Goal: Communication & Community: Answer question/provide support

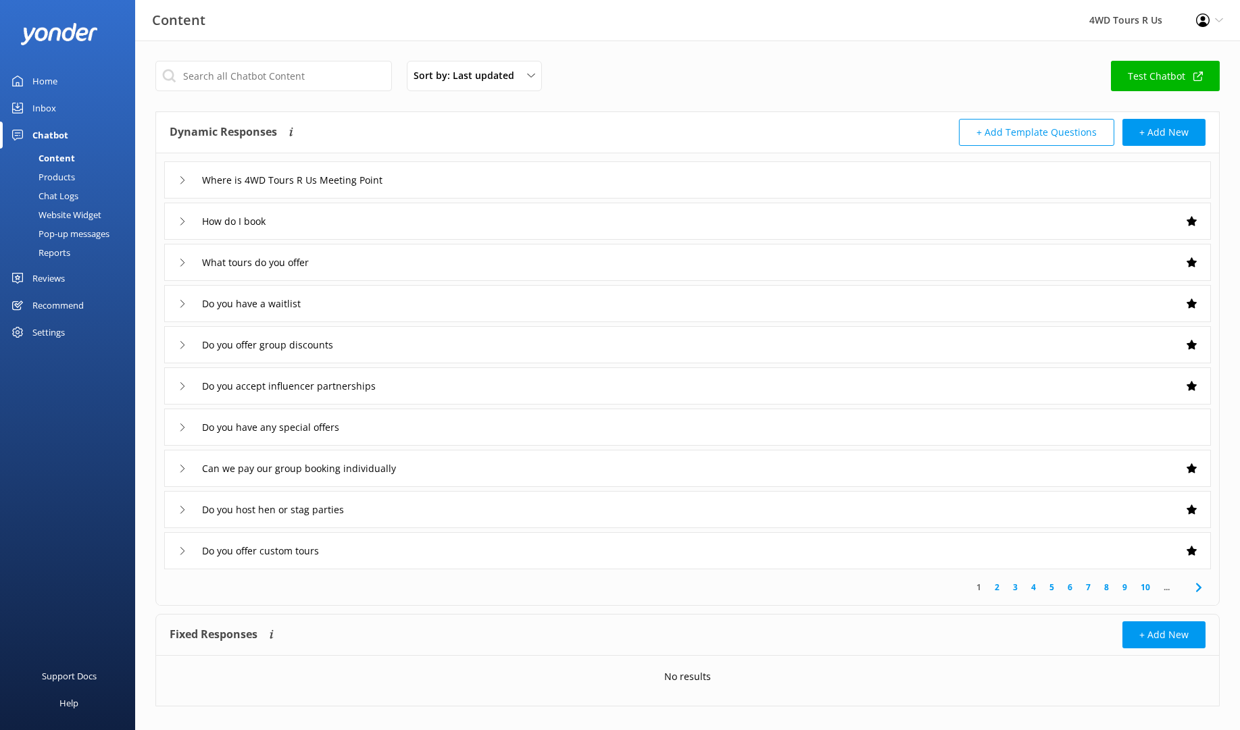
click at [37, 105] on div "Inbox" at bounding box center [44, 108] width 24 height 27
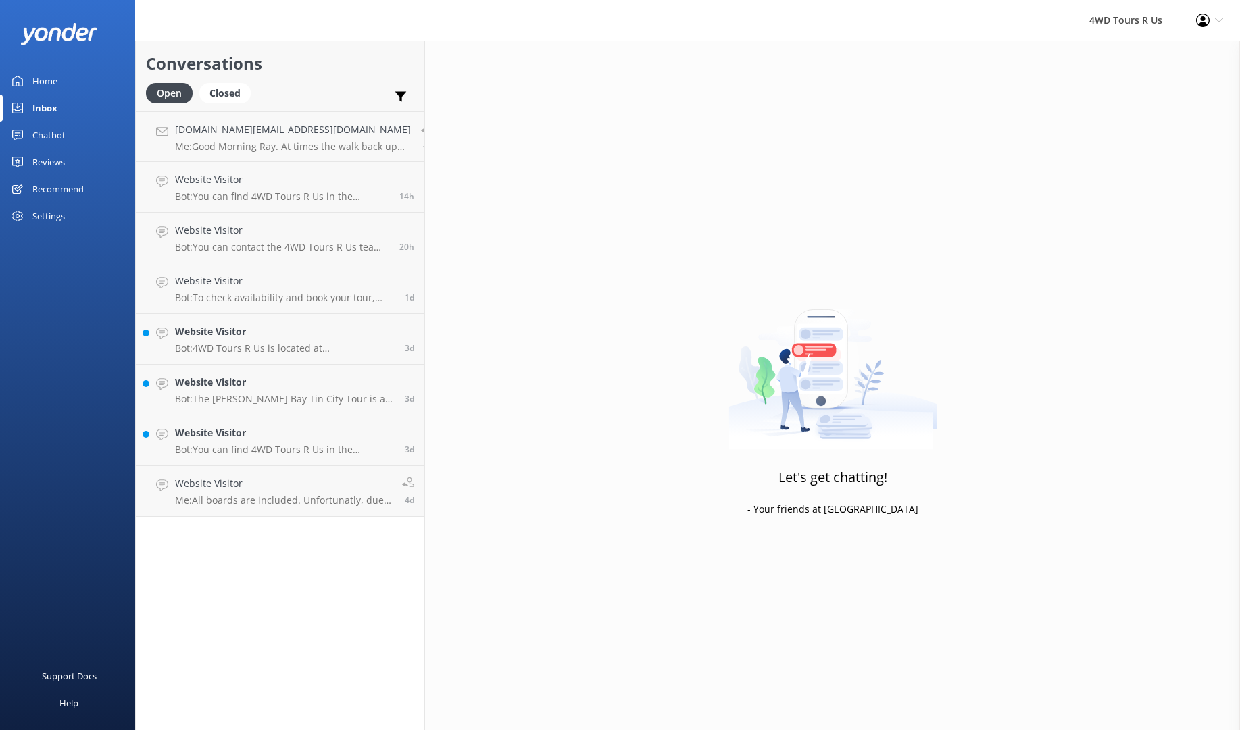
click at [44, 161] on div "Reviews" at bounding box center [48, 162] width 32 height 27
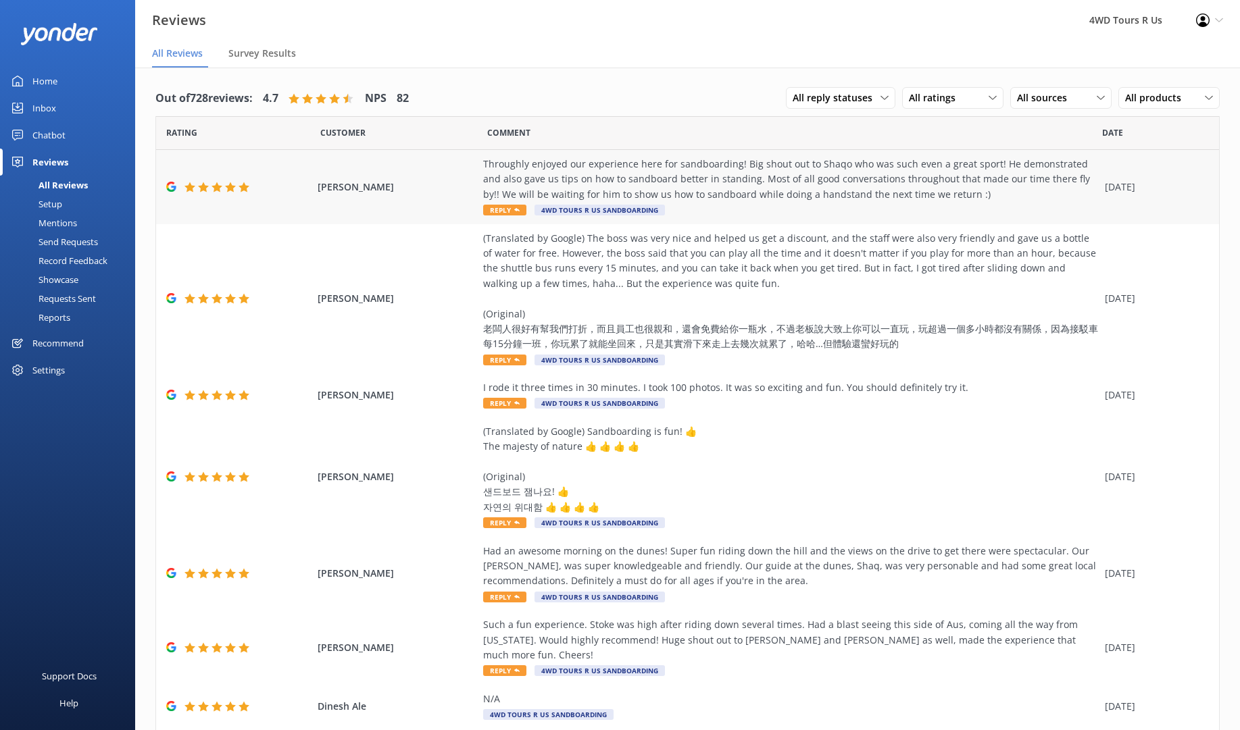
click at [496, 210] on span "Reply" at bounding box center [504, 210] width 43 height 11
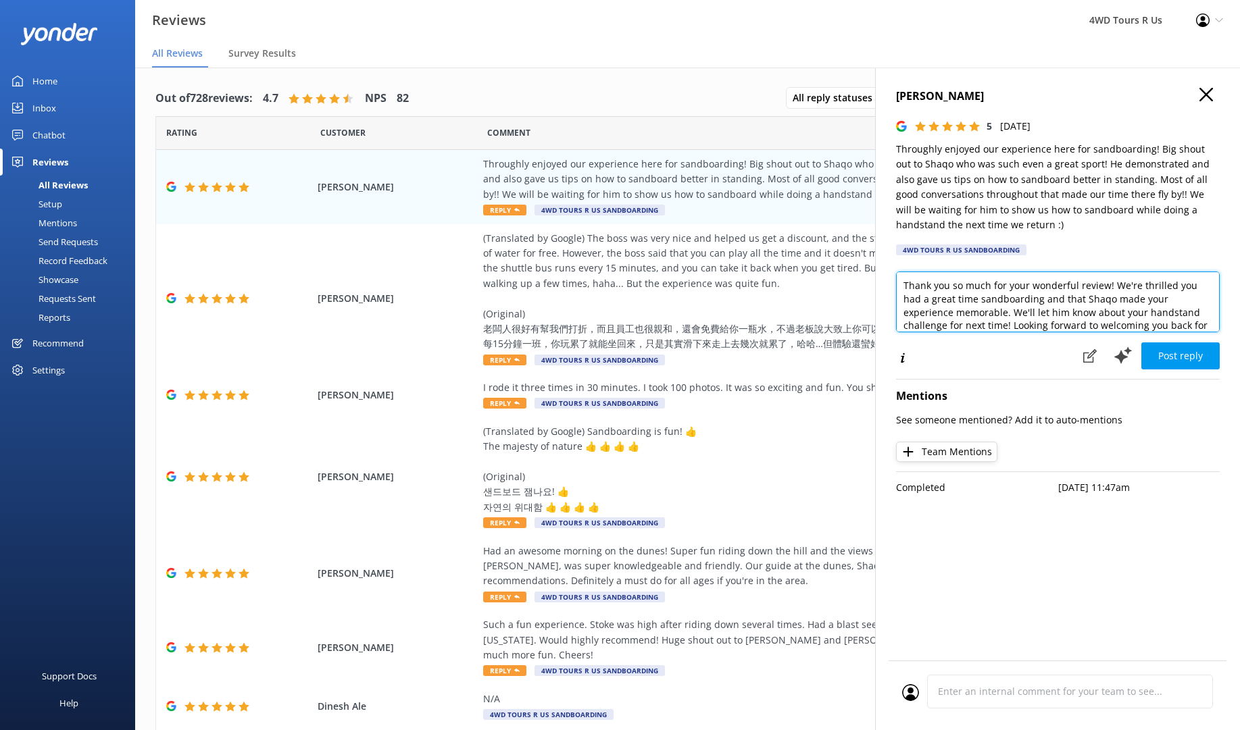
drag, startPoint x: 1089, startPoint y: 299, endPoint x: 1096, endPoint y: 299, distance: 6.8
click at [1089, 299] on textarea "Thank you so much for your wonderful review! We're thrilled you had a great tim…" at bounding box center [1058, 302] width 324 height 61
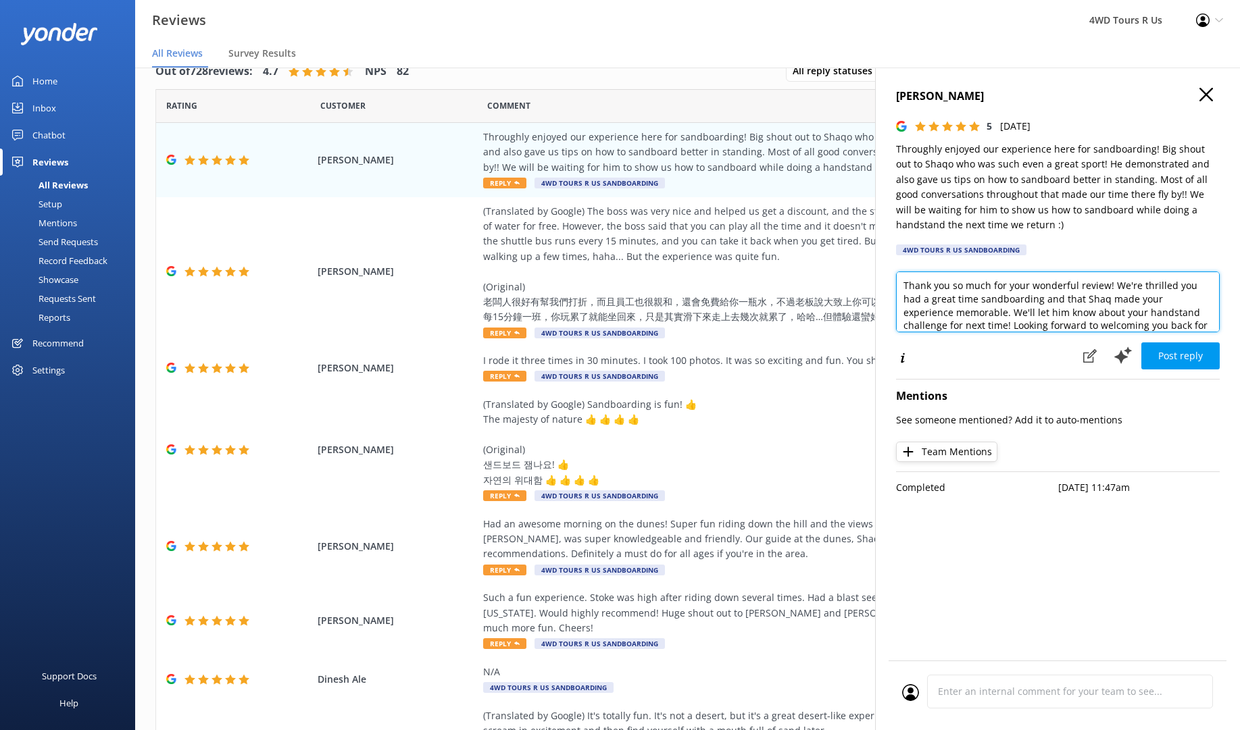
scroll to position [27, 0]
drag, startPoint x: 950, startPoint y: 325, endPoint x: 960, endPoint y: 311, distance: 17.4
click at [960, 311] on textarea "Thank you so much for your wonderful review! We're thrilled you had a great tim…" at bounding box center [1058, 302] width 324 height 61
type textarea "Thank you so much for your wonderful review! We're thrilled you had a great tim…"
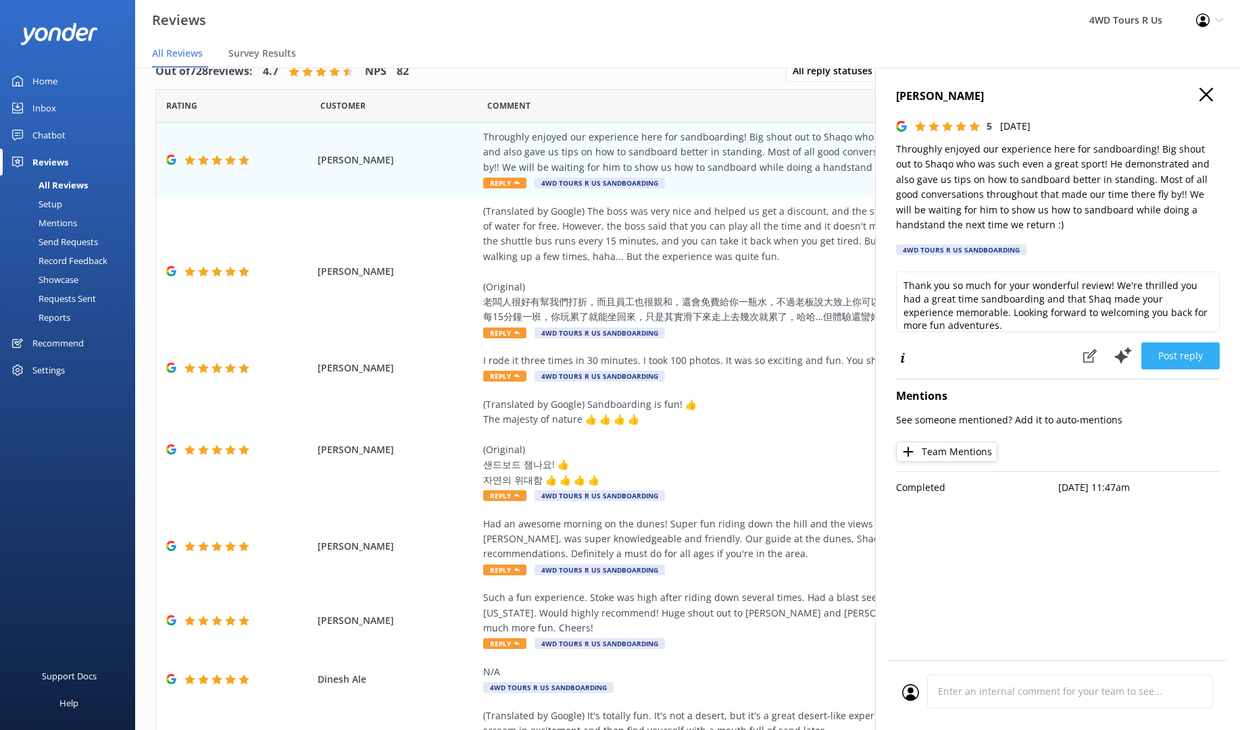
click at [1180, 358] on button "Post reply" at bounding box center [1180, 356] width 78 height 27
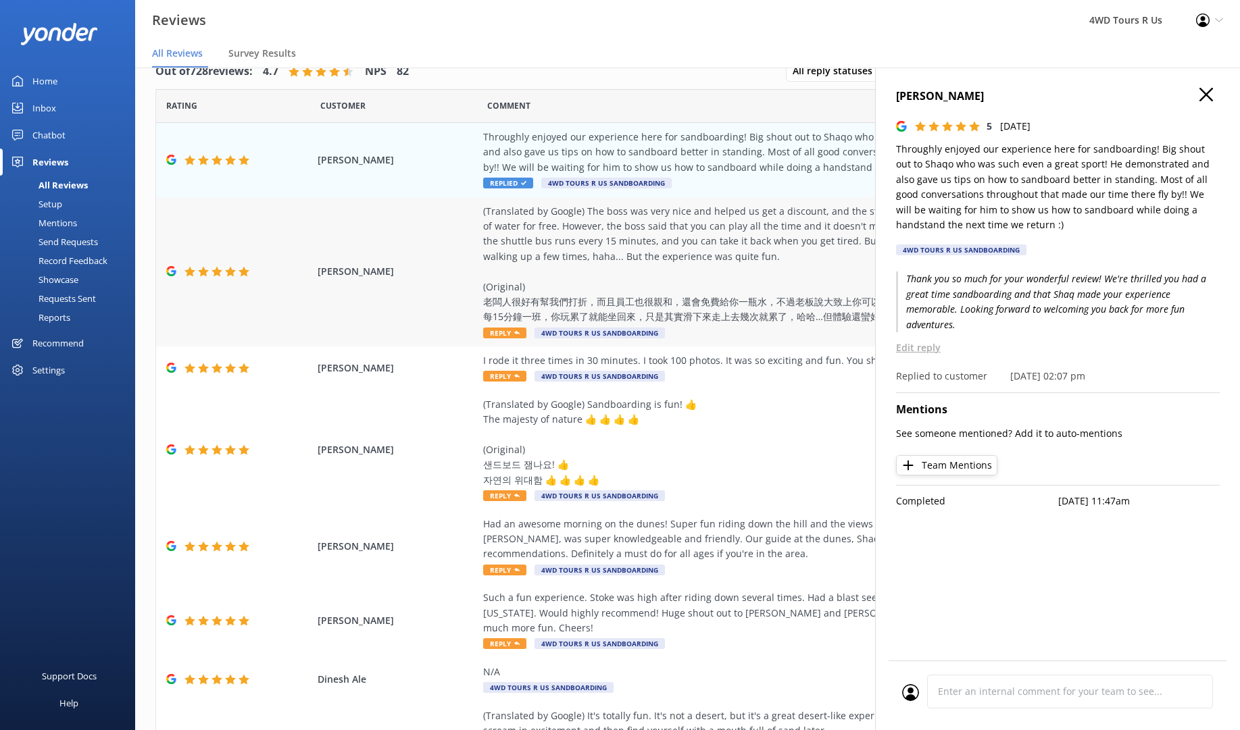
click at [499, 330] on span "Reply" at bounding box center [504, 333] width 43 height 11
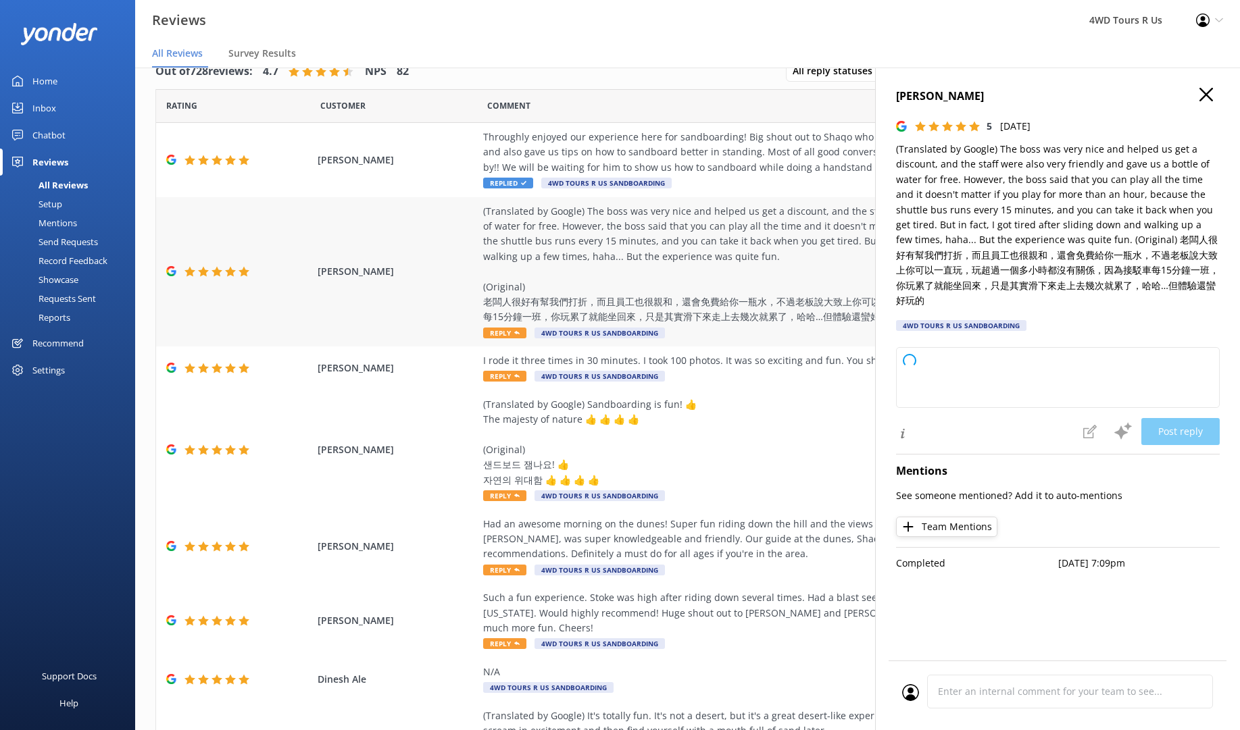
type textarea "Thank you so much for your kind review! We’re glad you enjoyed your visit and a…"
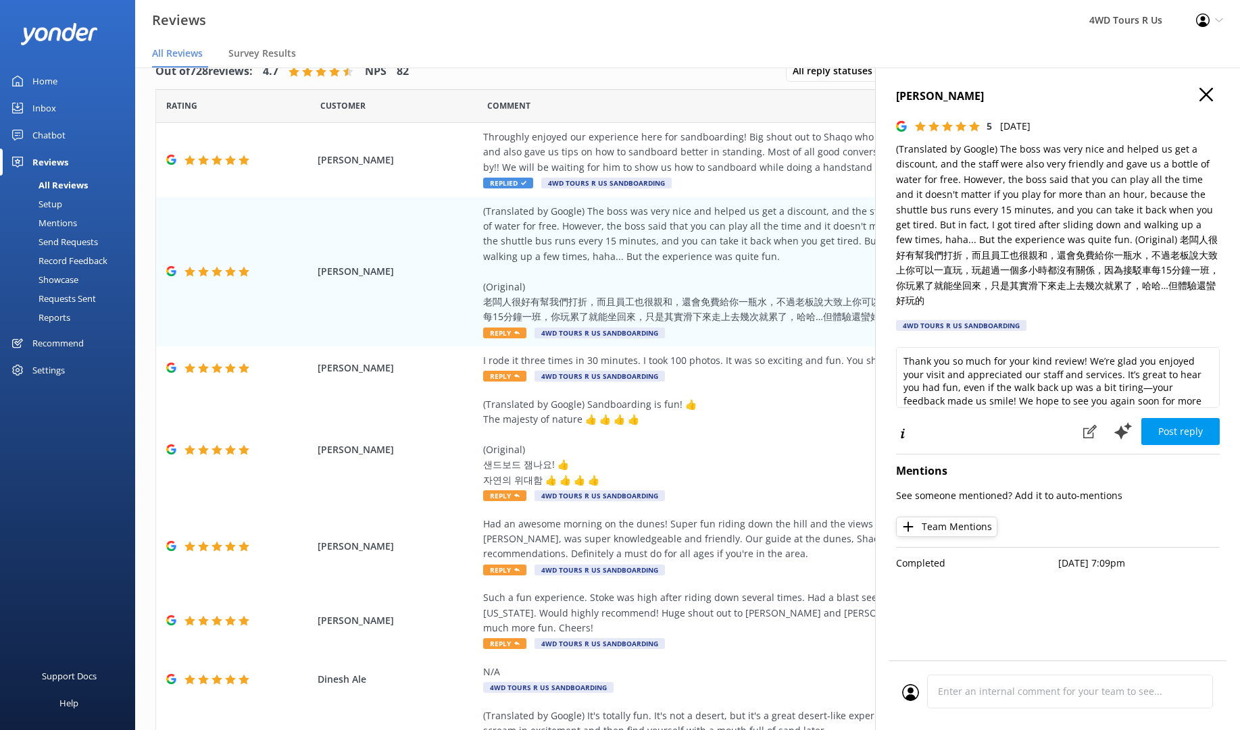
click at [1182, 418] on button "Post reply" at bounding box center [1180, 431] width 78 height 27
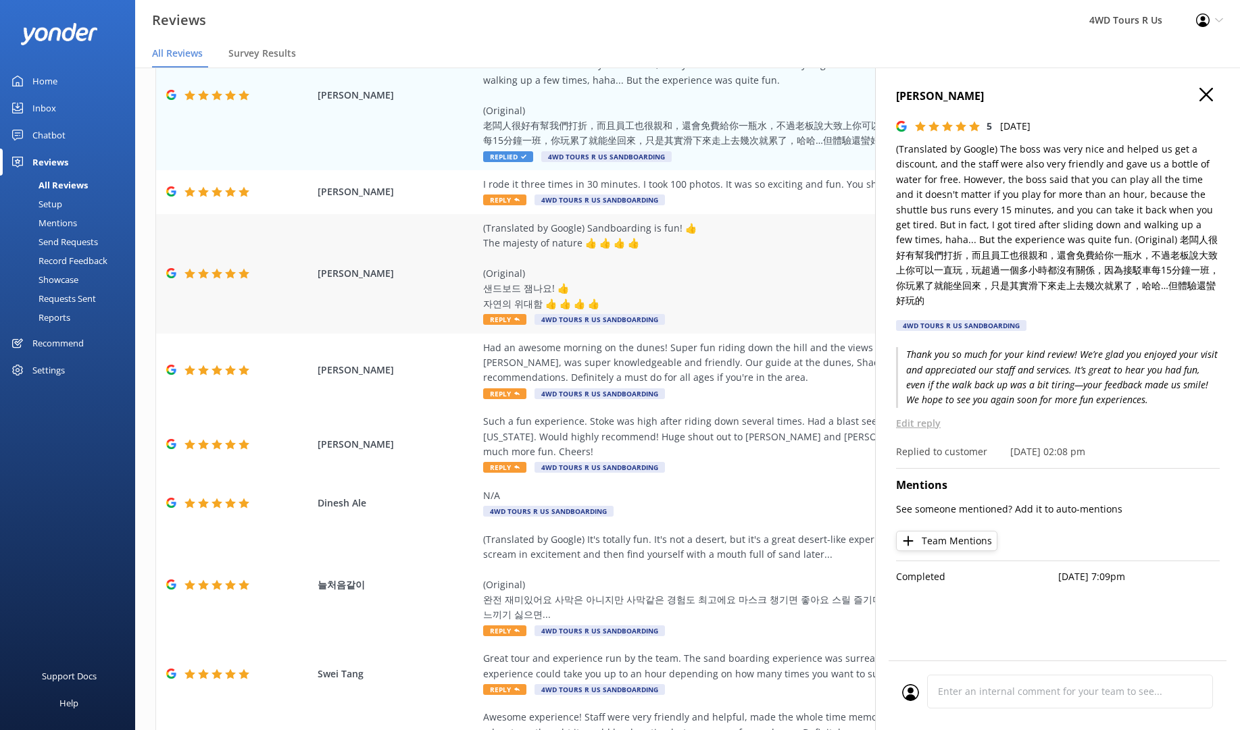
scroll to position [183, 0]
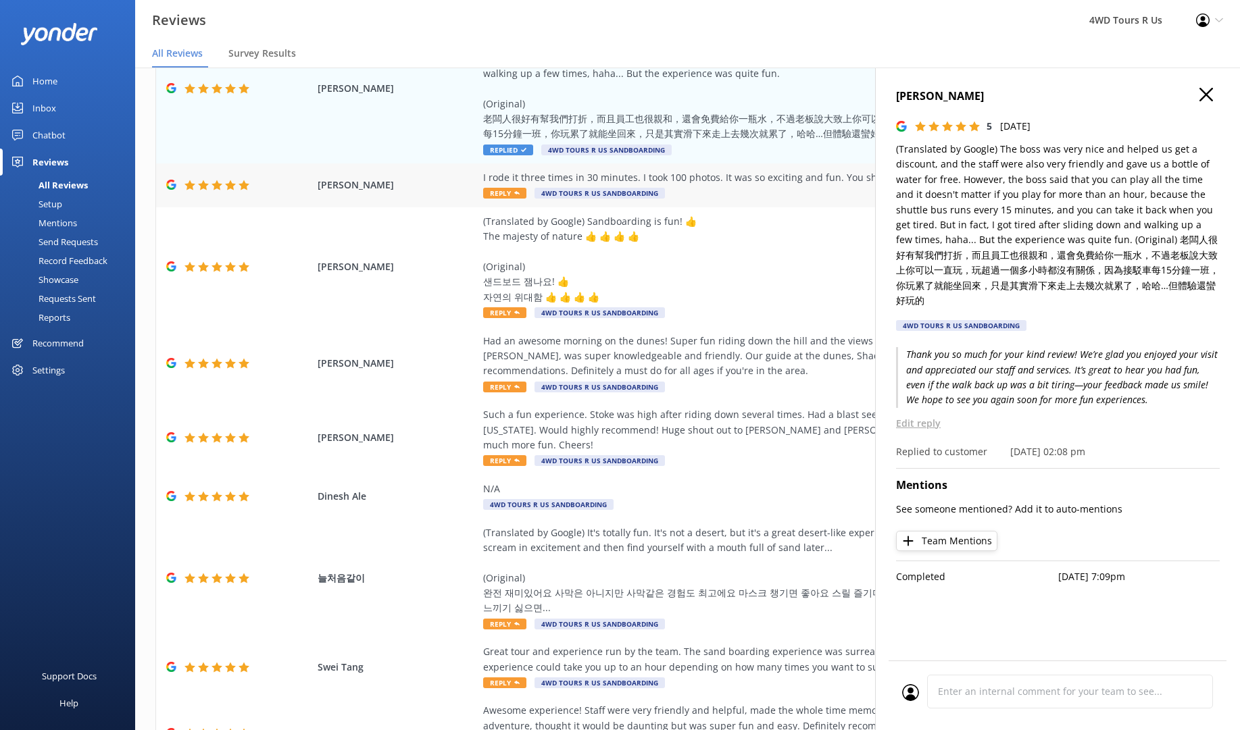
click at [497, 193] on span "Reply" at bounding box center [504, 193] width 43 height 11
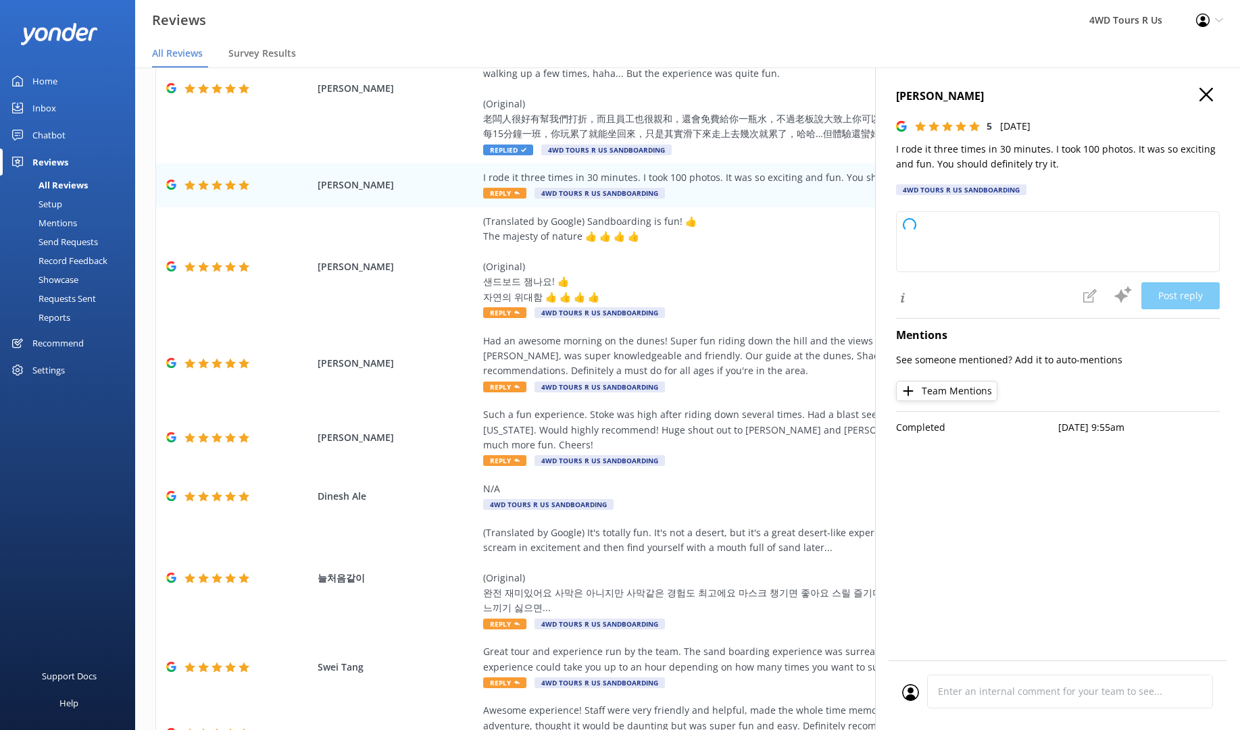
type textarea "Thank you so much for your enthusiastic review! We're thrilled you had such a f…"
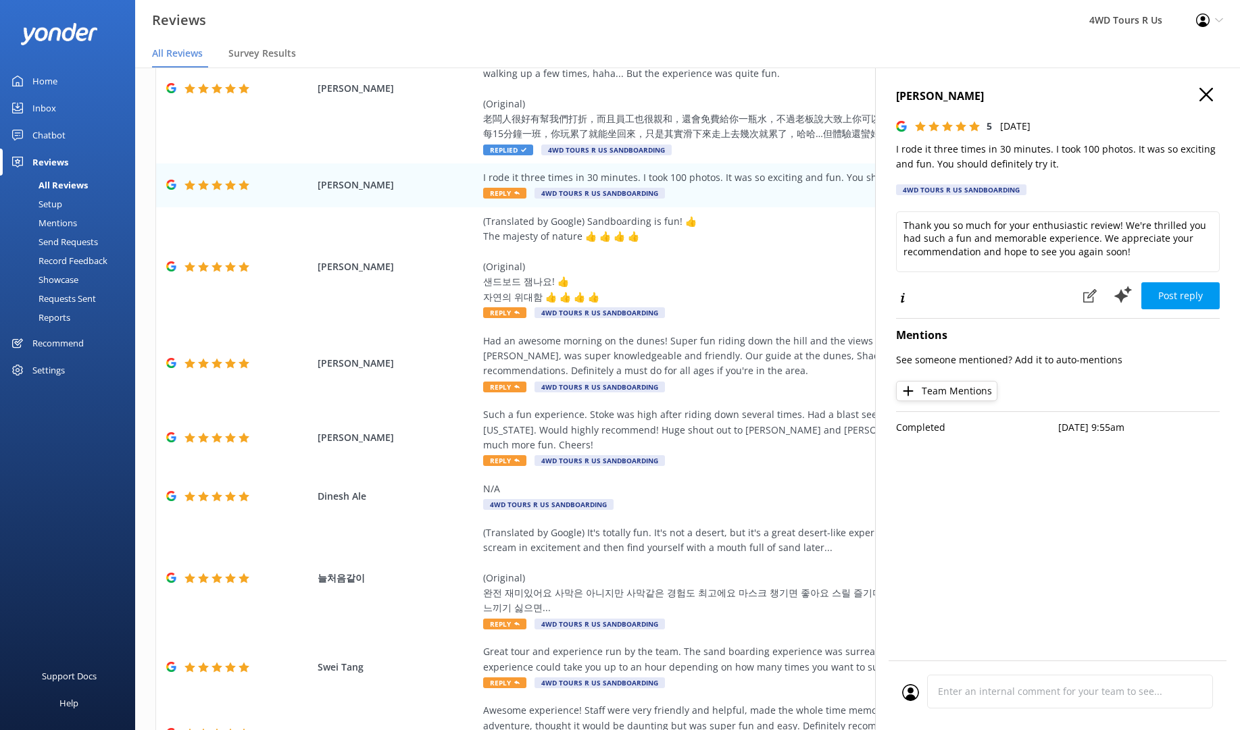
scroll to position [27, 0]
click at [1194, 290] on button "Post reply" at bounding box center [1180, 295] width 78 height 27
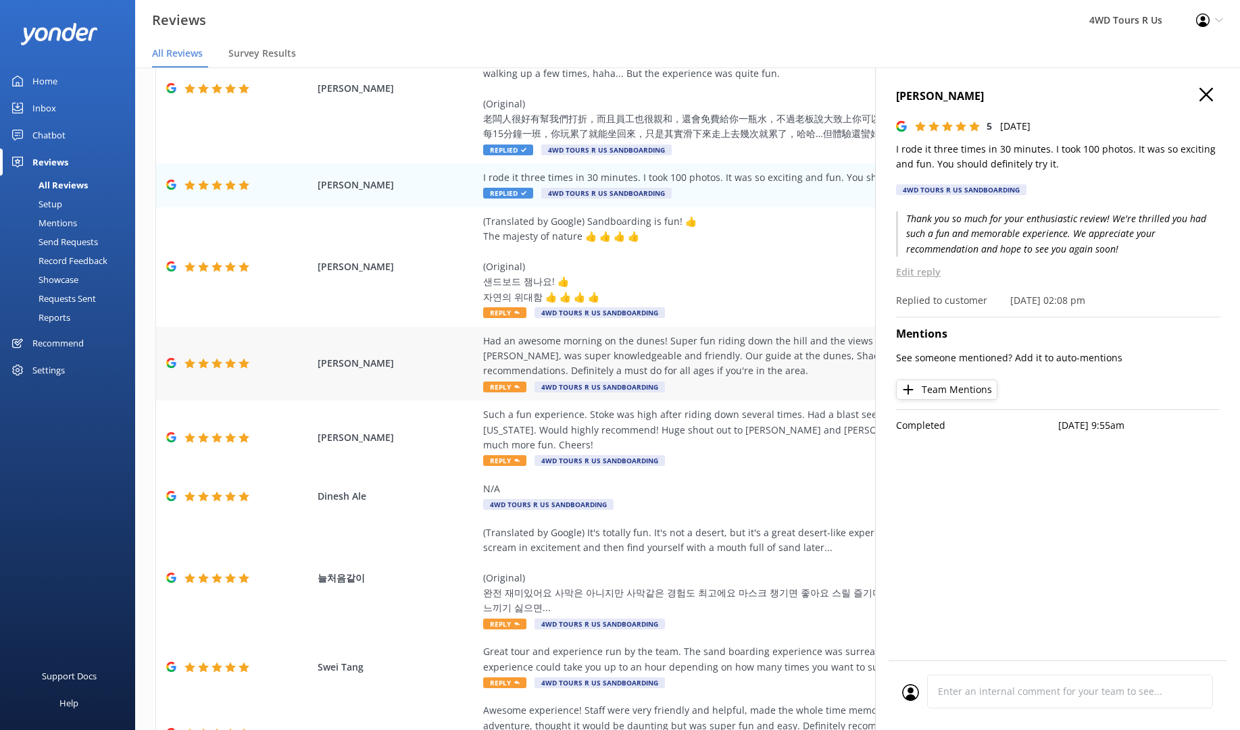
click at [490, 382] on span "Reply" at bounding box center [504, 387] width 43 height 11
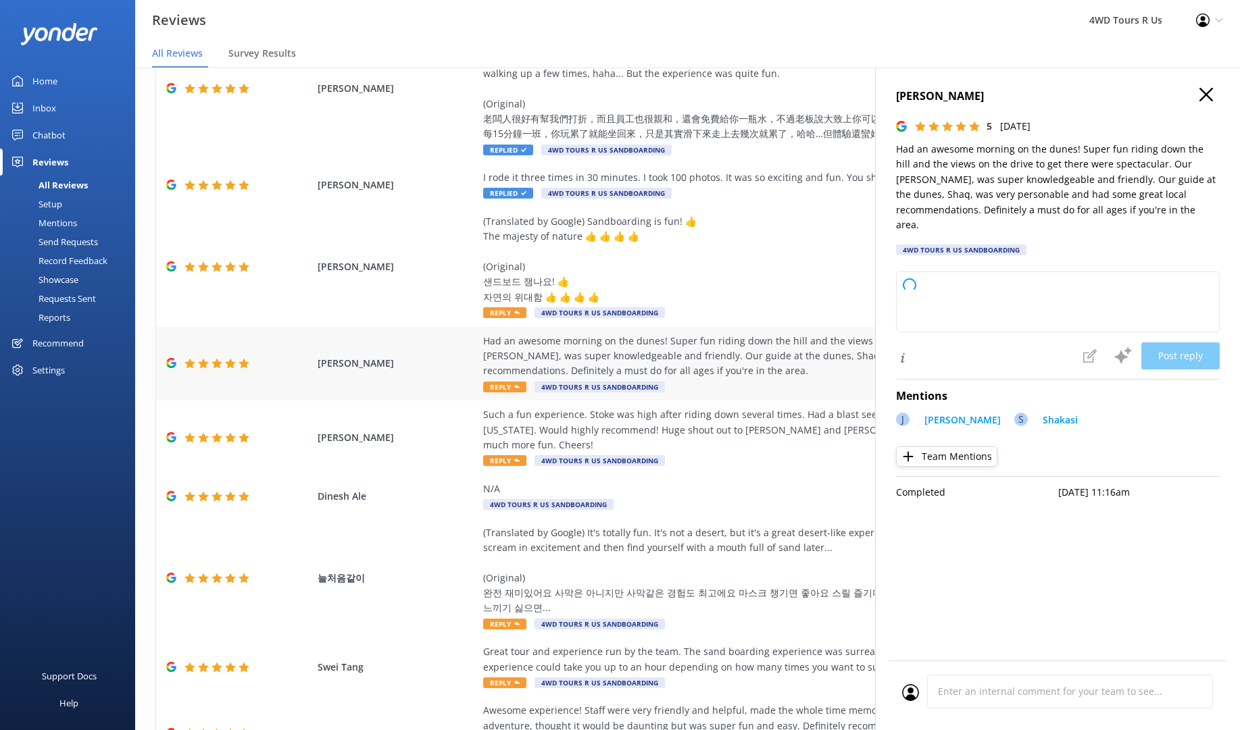
type textarea "Thank you so much for your wonderful review! We're thrilled to hear you had a f…"
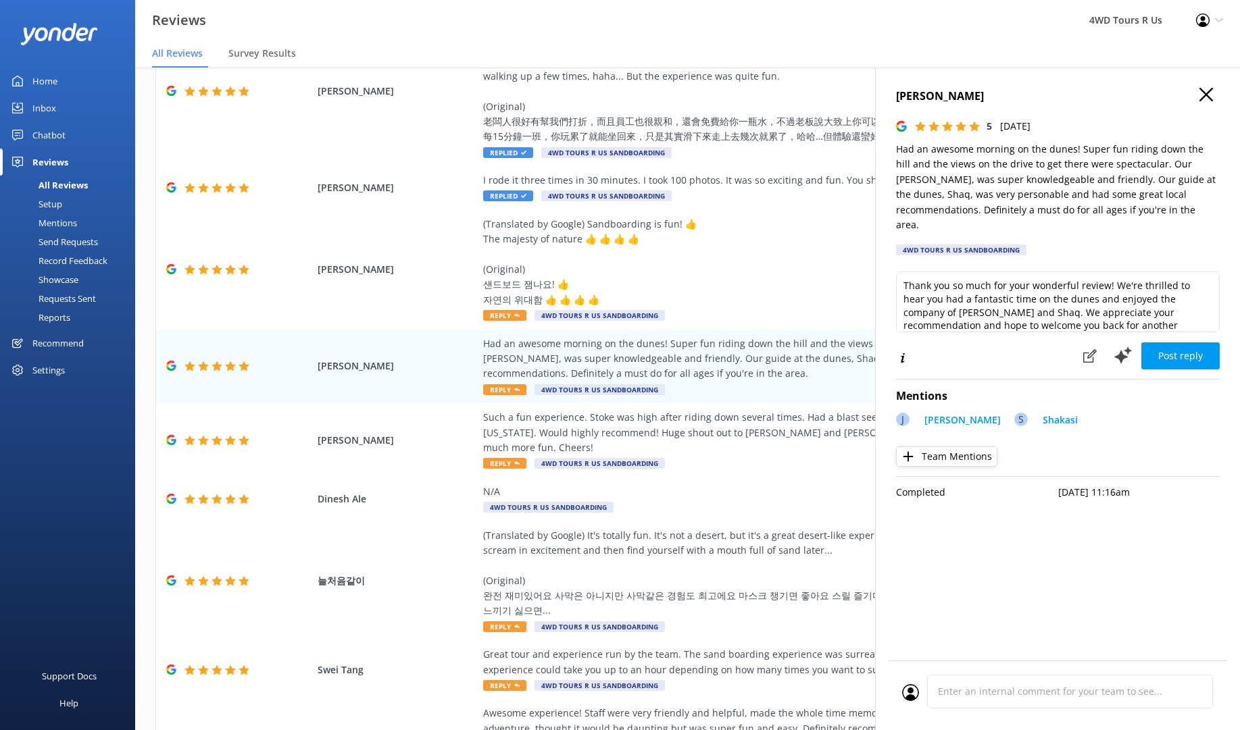
scroll to position [19, 0]
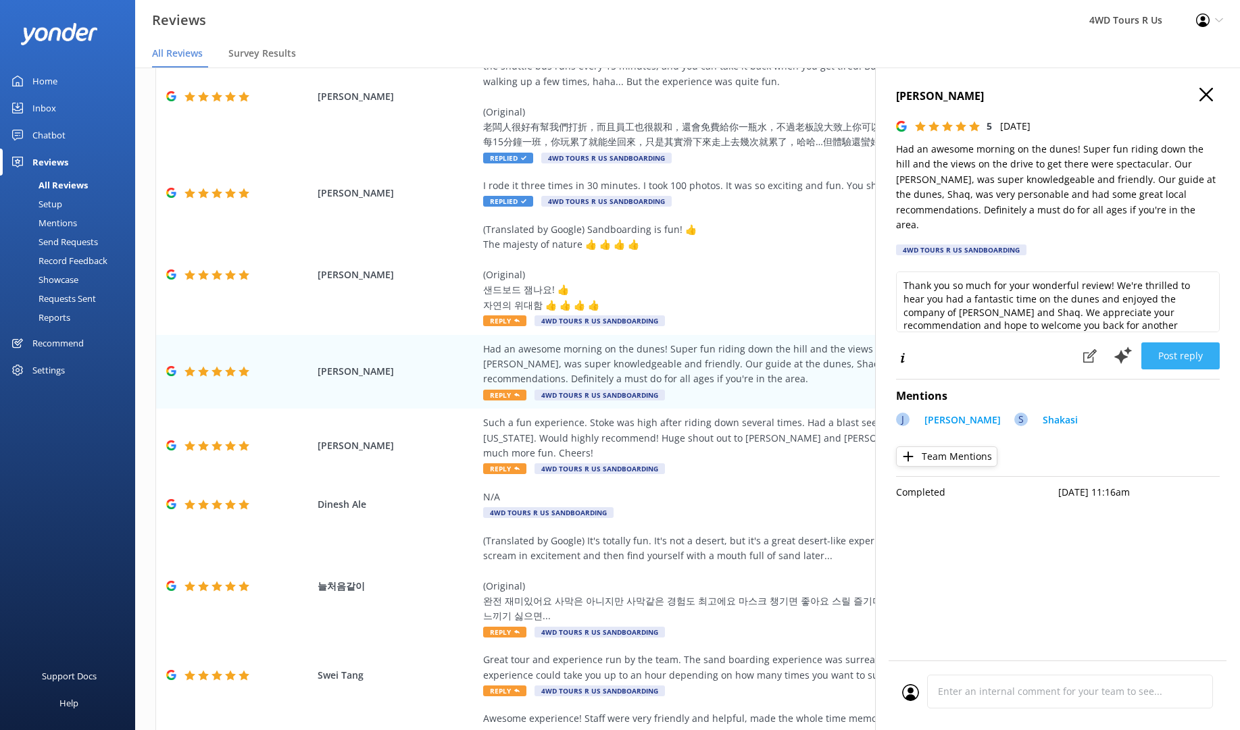
click at [1176, 343] on button "Post reply" at bounding box center [1180, 356] width 78 height 27
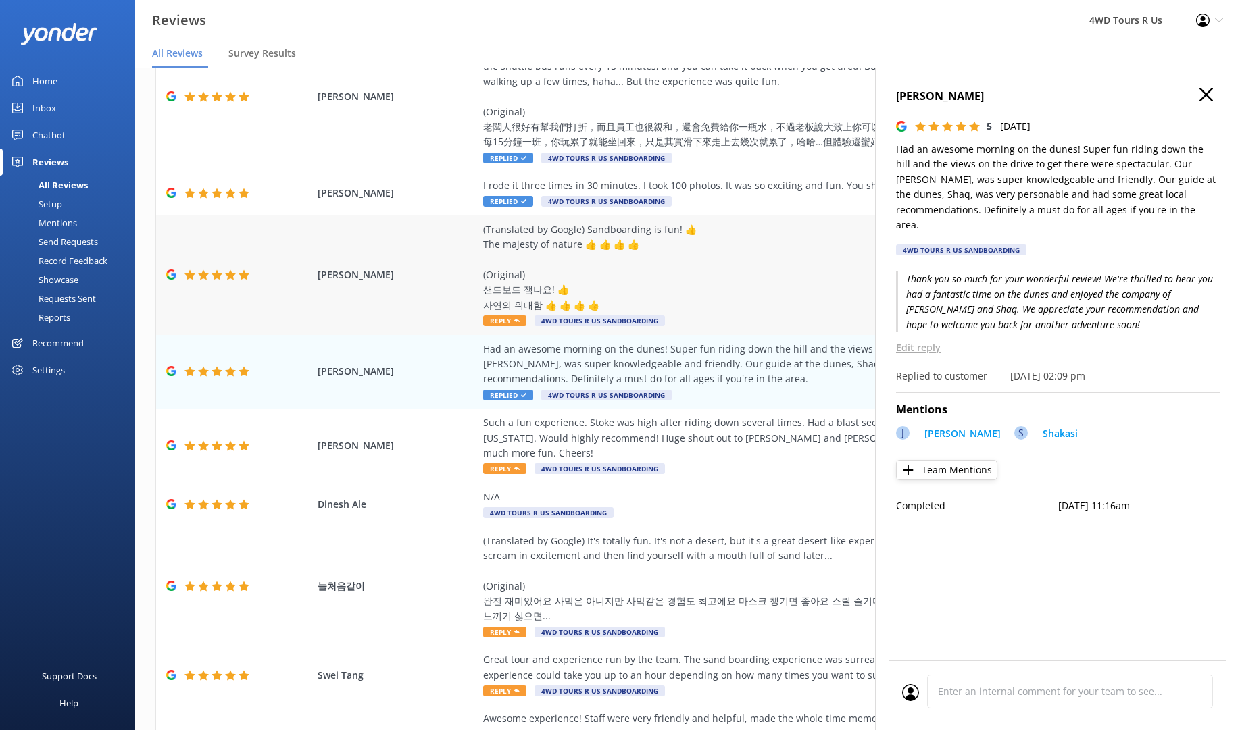
click at [505, 315] on span "Reply" at bounding box center [504, 320] width 43 height 11
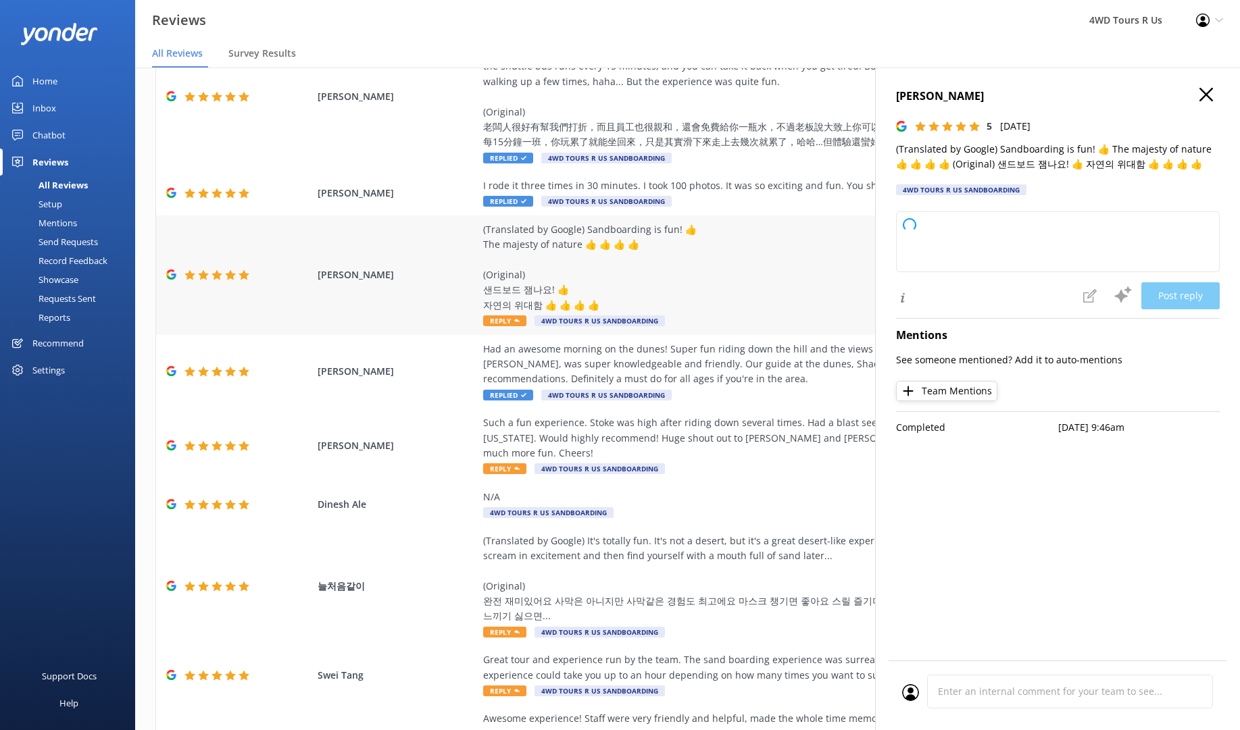
type textarea "Thank you so much for your wonderful review! We're thrilled you enjoyed sandboa…"
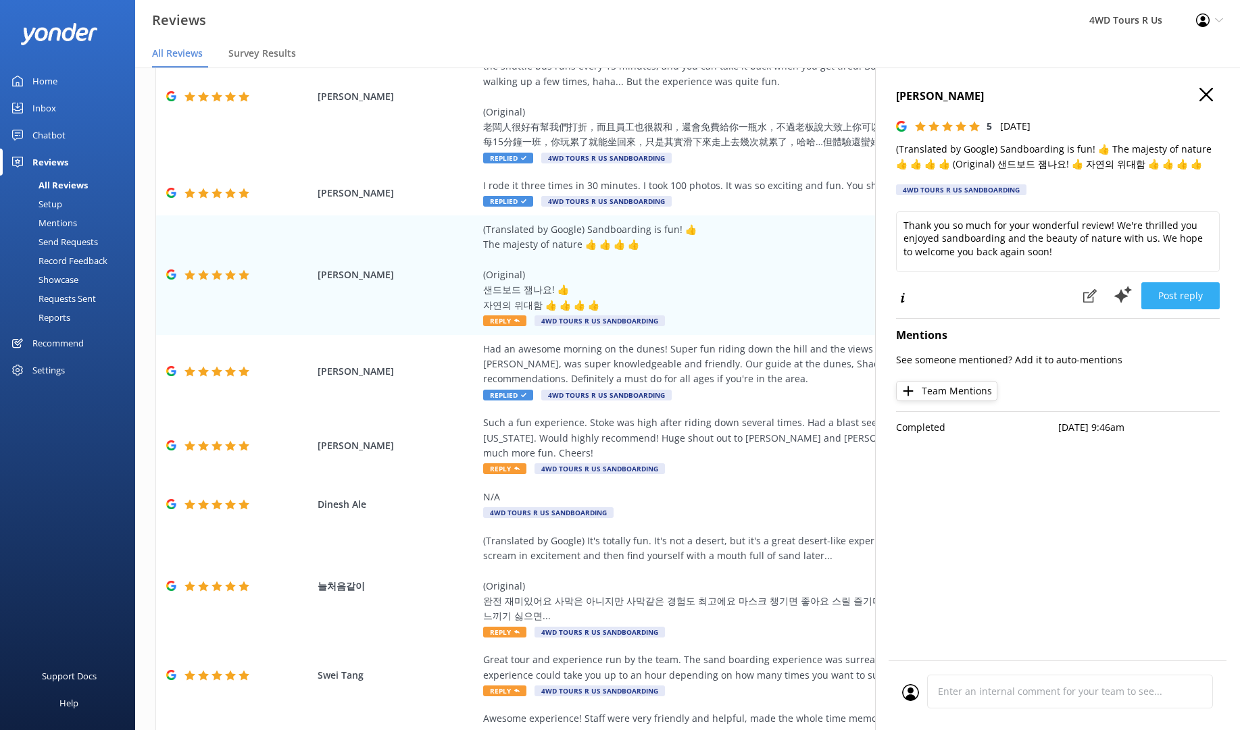
click at [1177, 302] on button "Post reply" at bounding box center [1180, 295] width 78 height 27
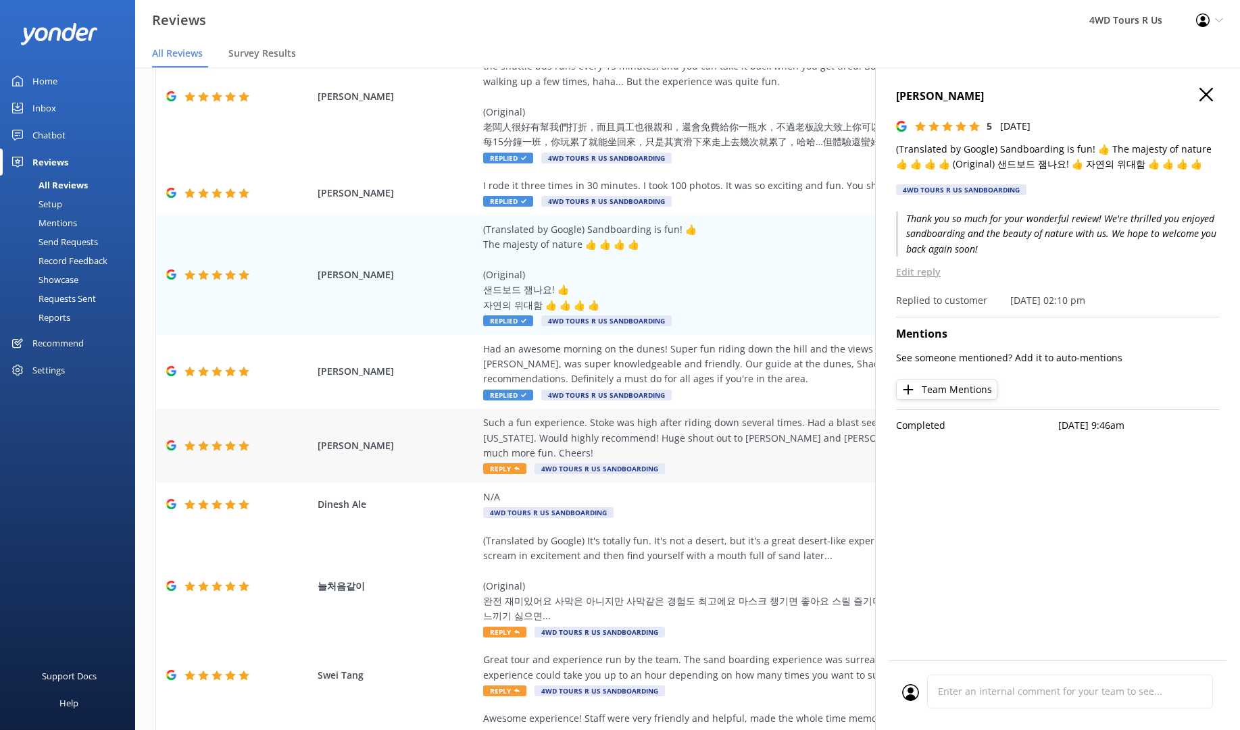
click at [499, 463] on span "Reply" at bounding box center [504, 468] width 43 height 11
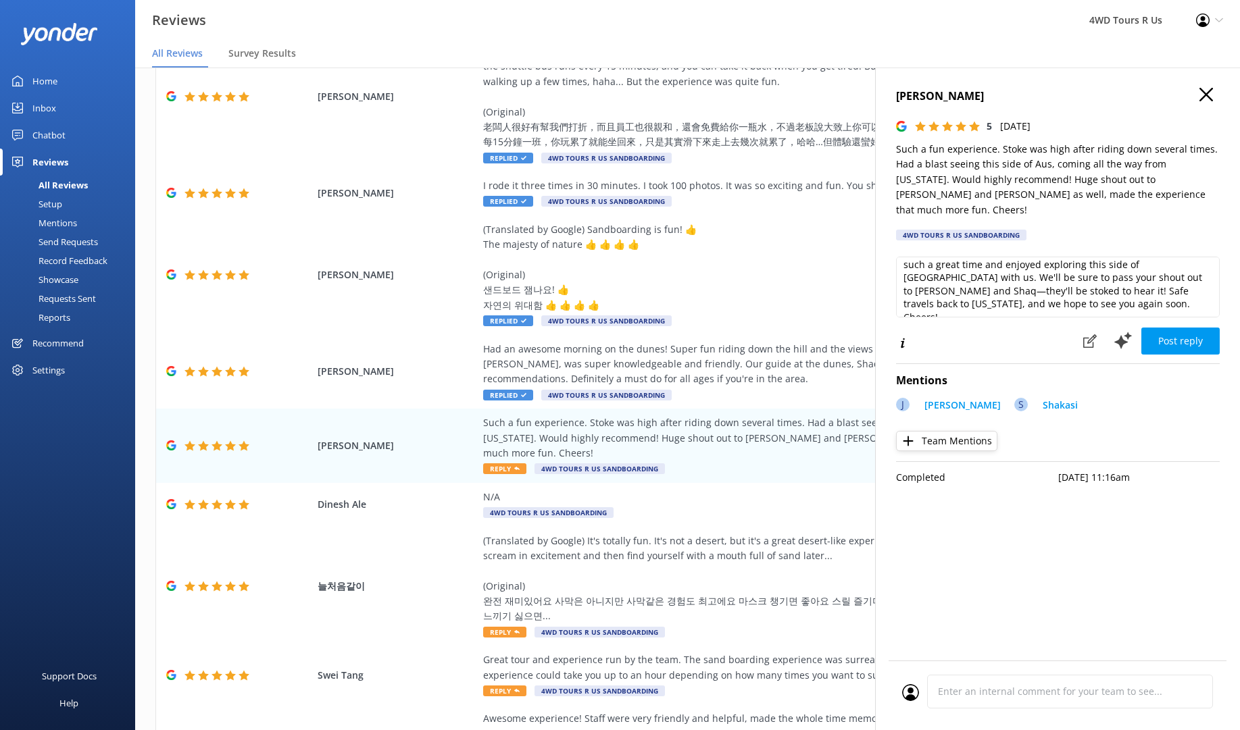
scroll to position [18, 0]
click at [970, 287] on textarea "Thank you so much for your amazing review! We're thrilled you had such a great …" at bounding box center [1058, 287] width 324 height 61
type textarea "Thank you so much for your amazing review! We're thrilled you had such a great …"
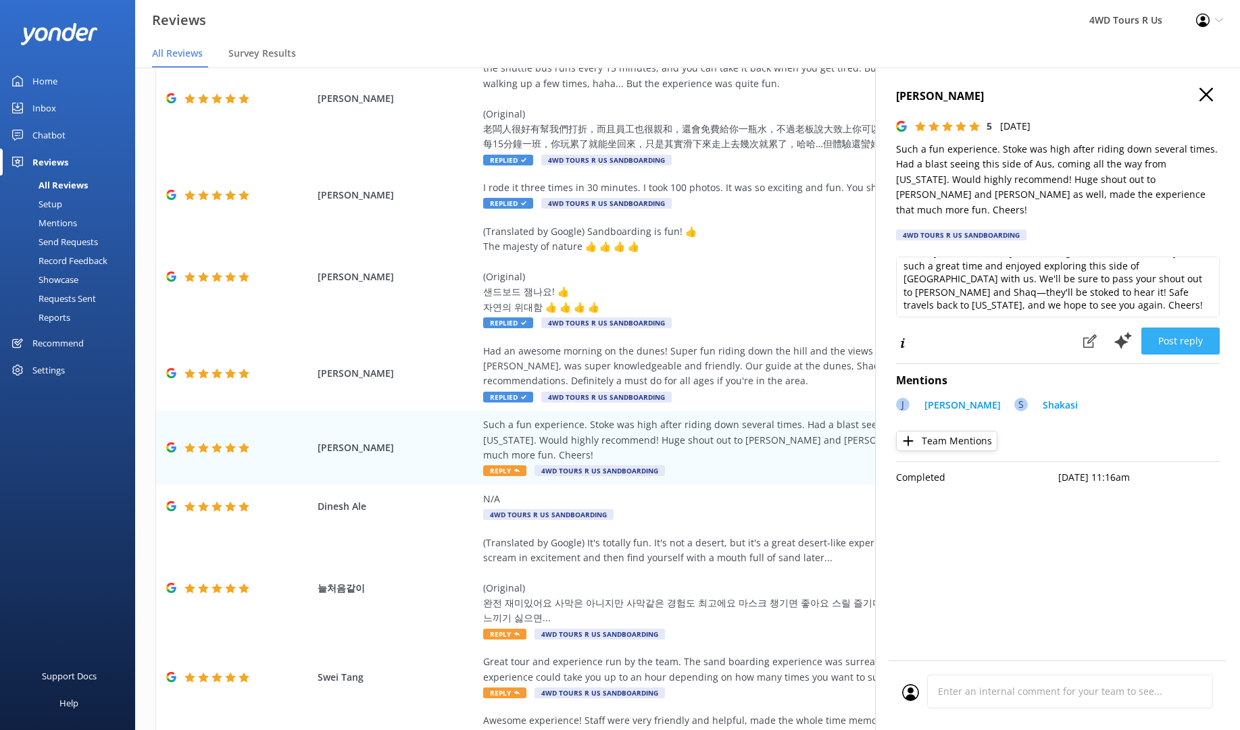
click at [1189, 328] on button "Post reply" at bounding box center [1180, 341] width 78 height 27
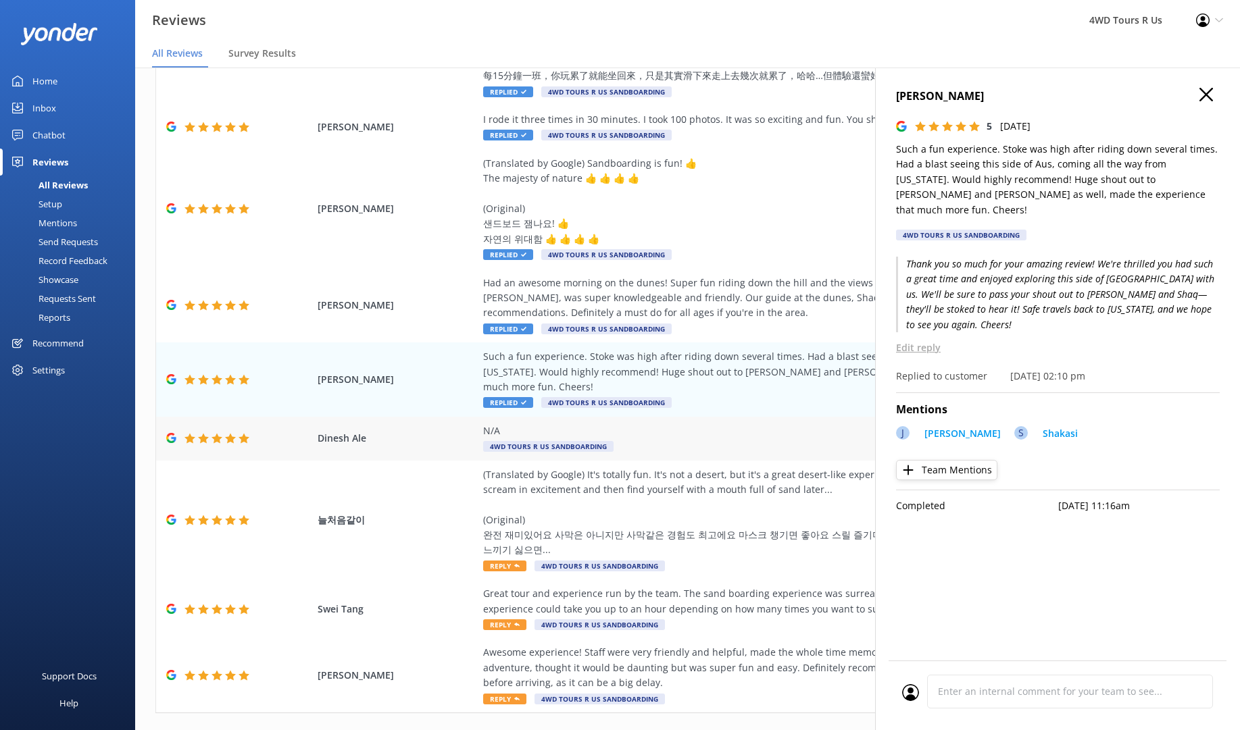
scroll to position [253, 0]
click at [508, 561] on span "Reply" at bounding box center [504, 566] width 43 height 11
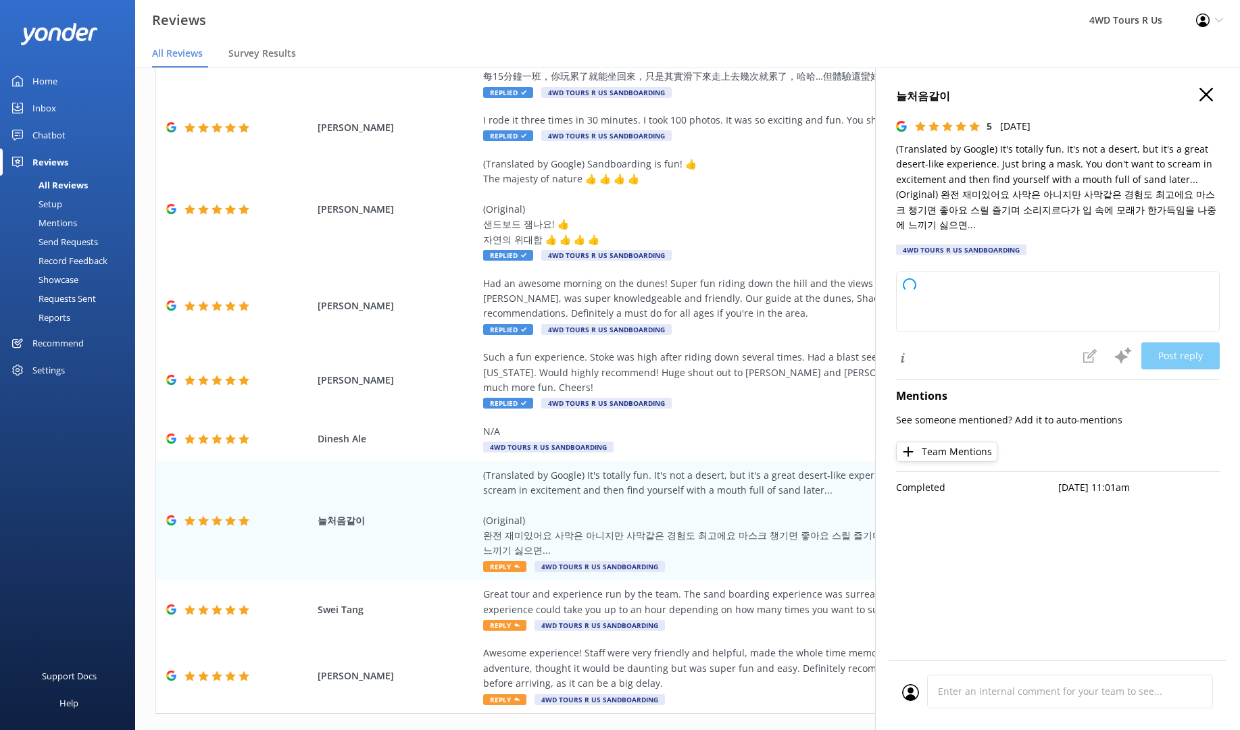
type textarea "Thank you so much for your wonderful review! We're thrilled to hear you had a f…"
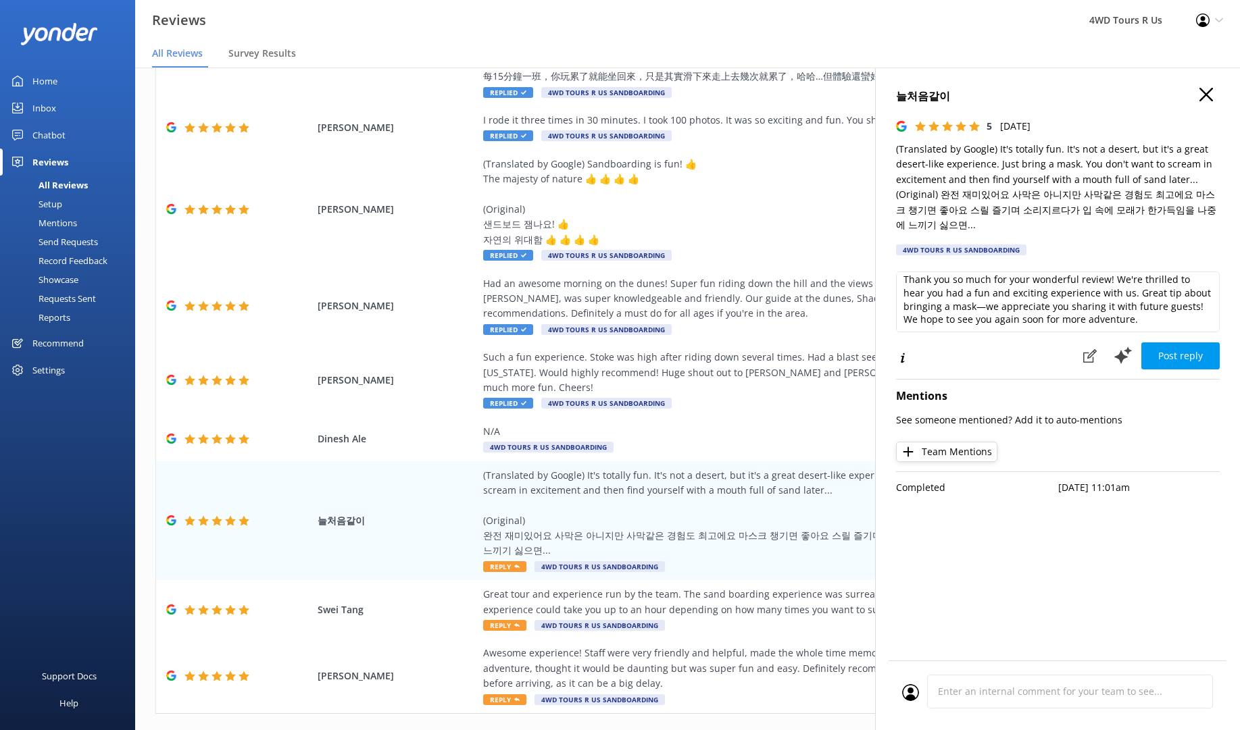
scroll to position [5, 0]
click at [1196, 346] on button "Post reply" at bounding box center [1180, 356] width 78 height 27
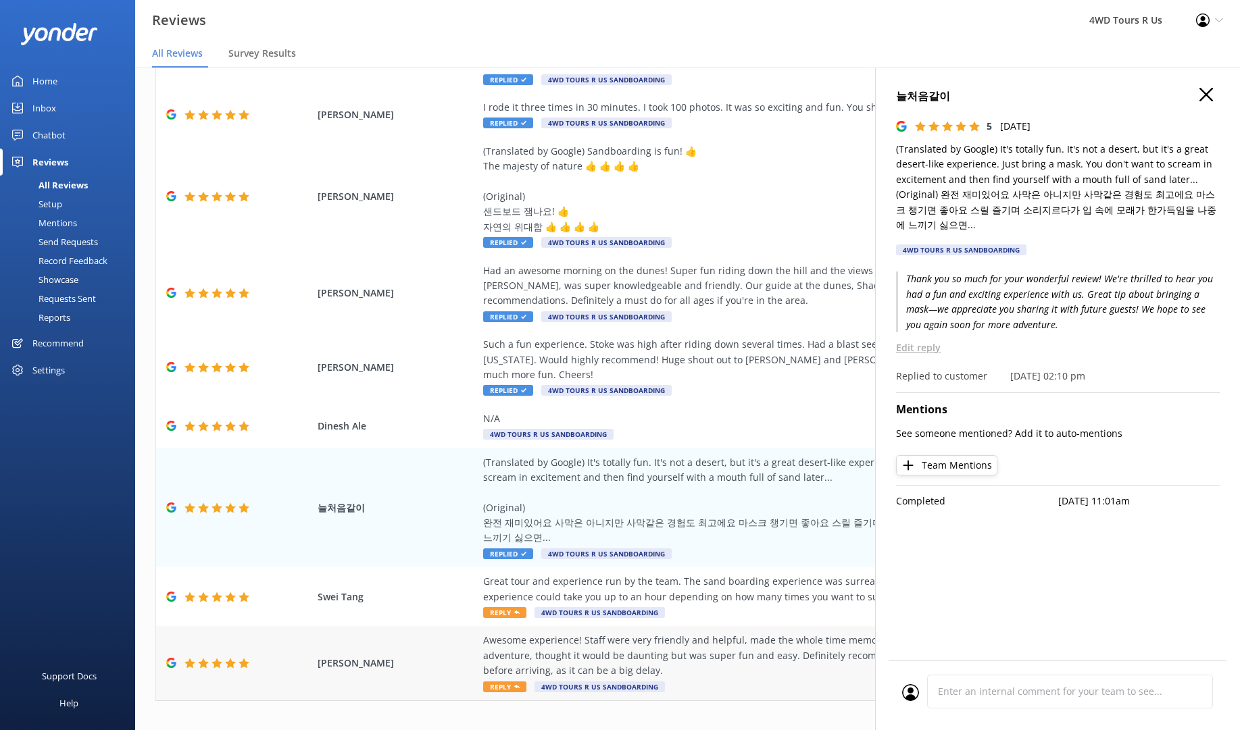
scroll to position [27, 0]
click at [500, 607] on span "Reply" at bounding box center [504, 612] width 43 height 11
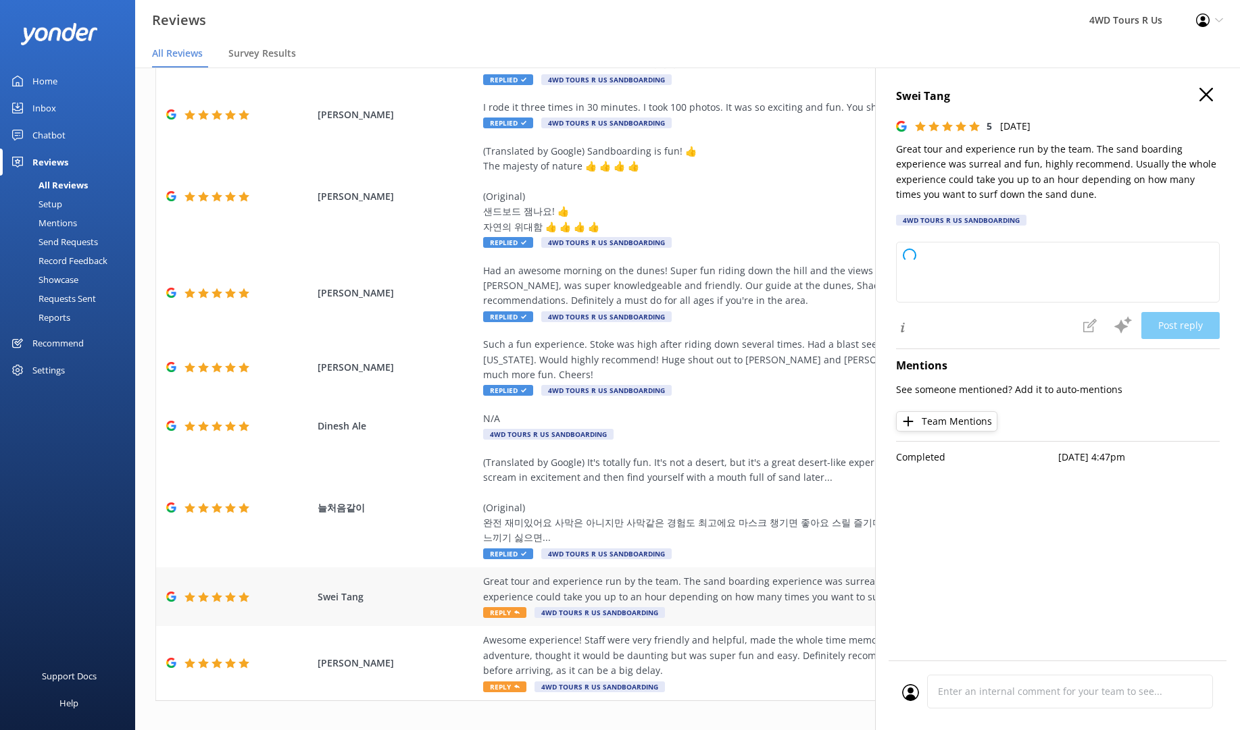
type textarea "Thank you so much for your wonderful feedback! We're thrilled you enjoyed the t…"
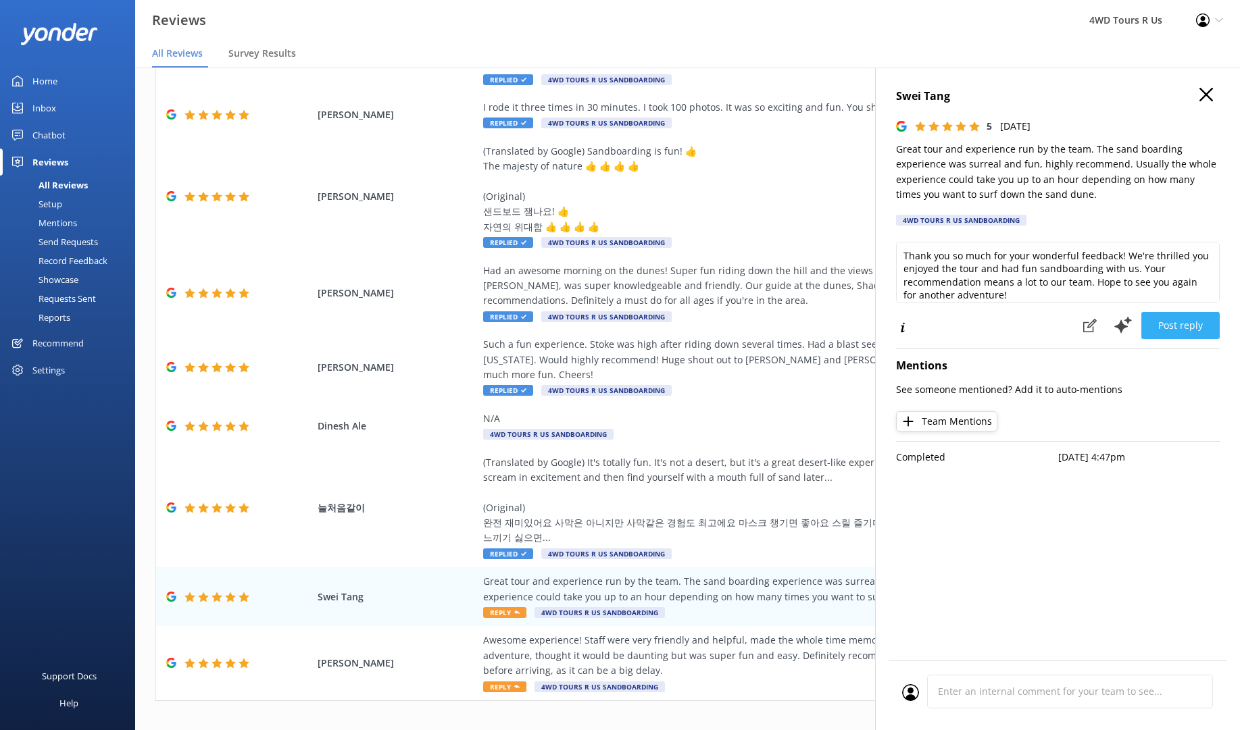
scroll to position [25, 0]
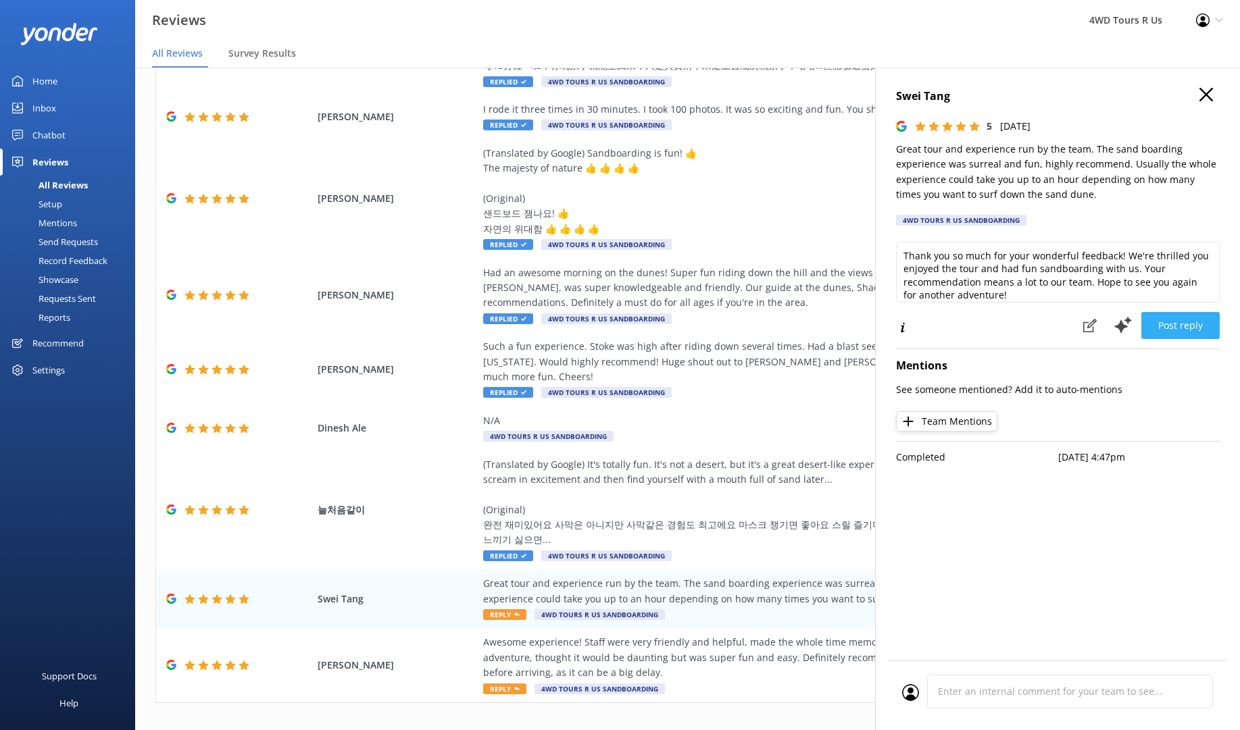
click at [1191, 324] on button "Post reply" at bounding box center [1180, 325] width 78 height 27
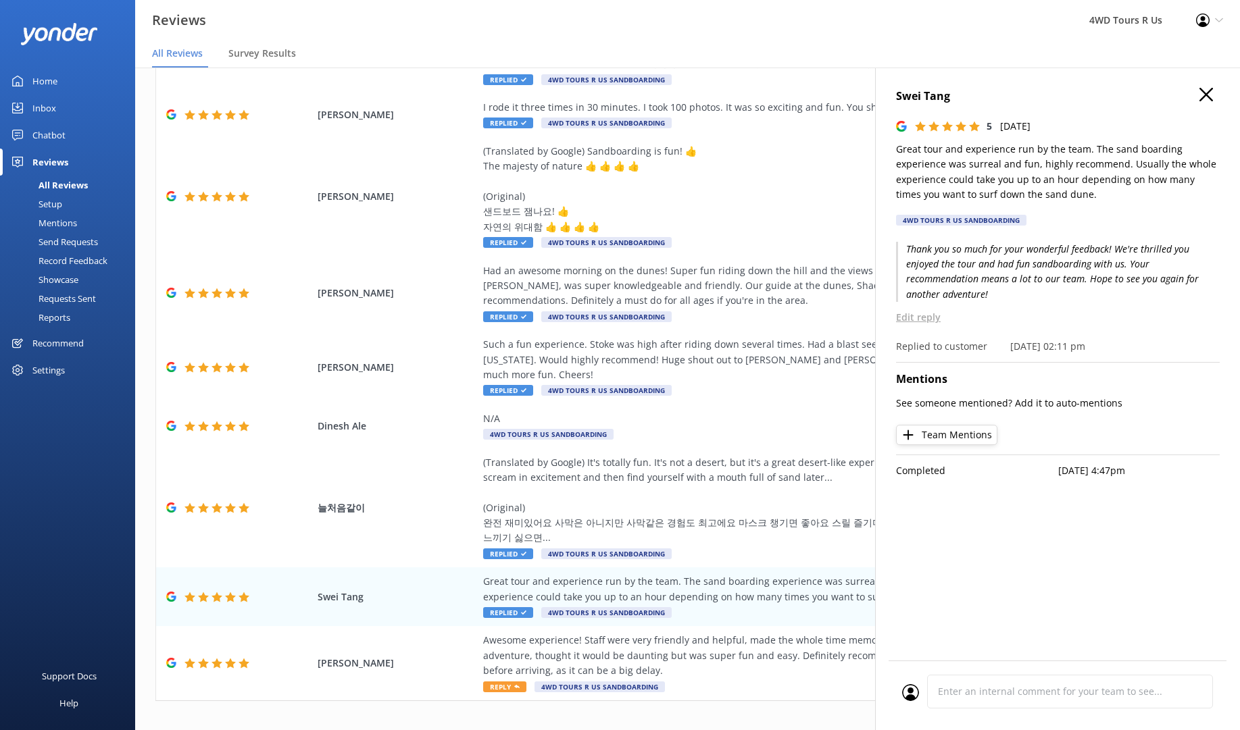
scroll to position [27, 0]
click at [506, 651] on div "Awesome experience! Staff were very friendly and helpful, made the whole time m…" at bounding box center [790, 663] width 615 height 61
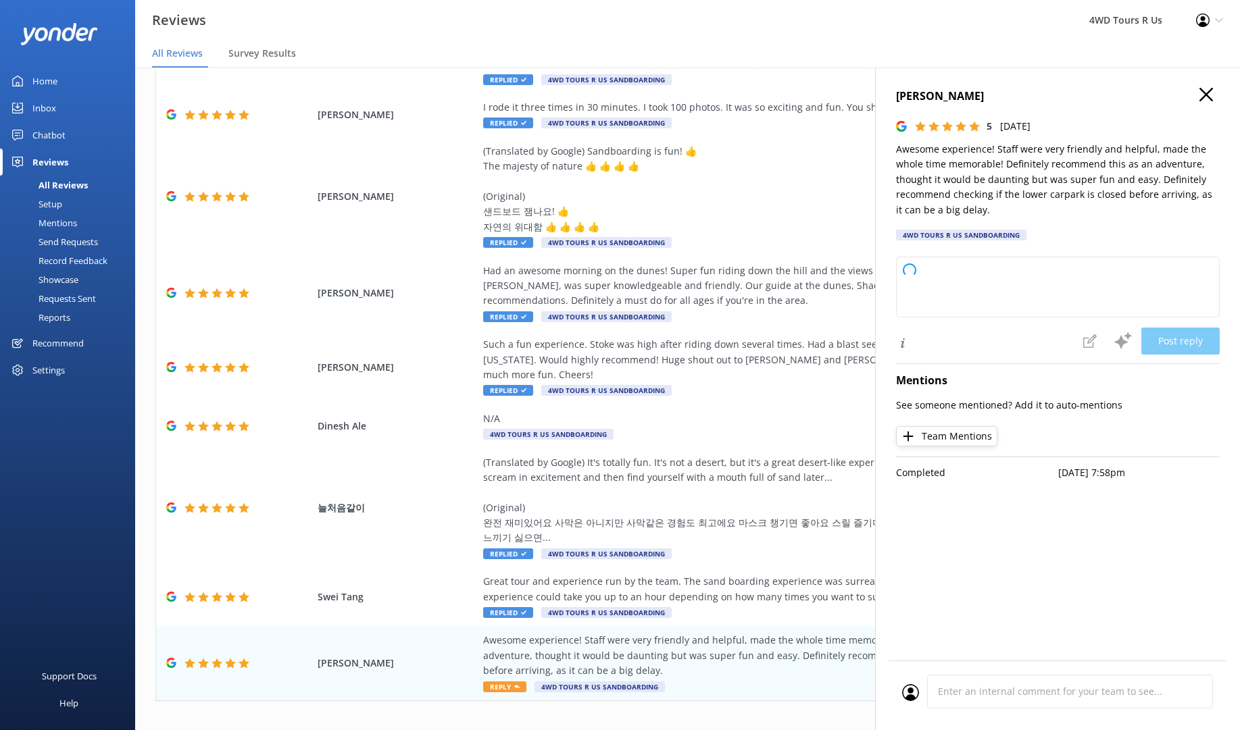
type textarea "Thank you so much for your wonderful review! We're thrilled to hear you had a m…"
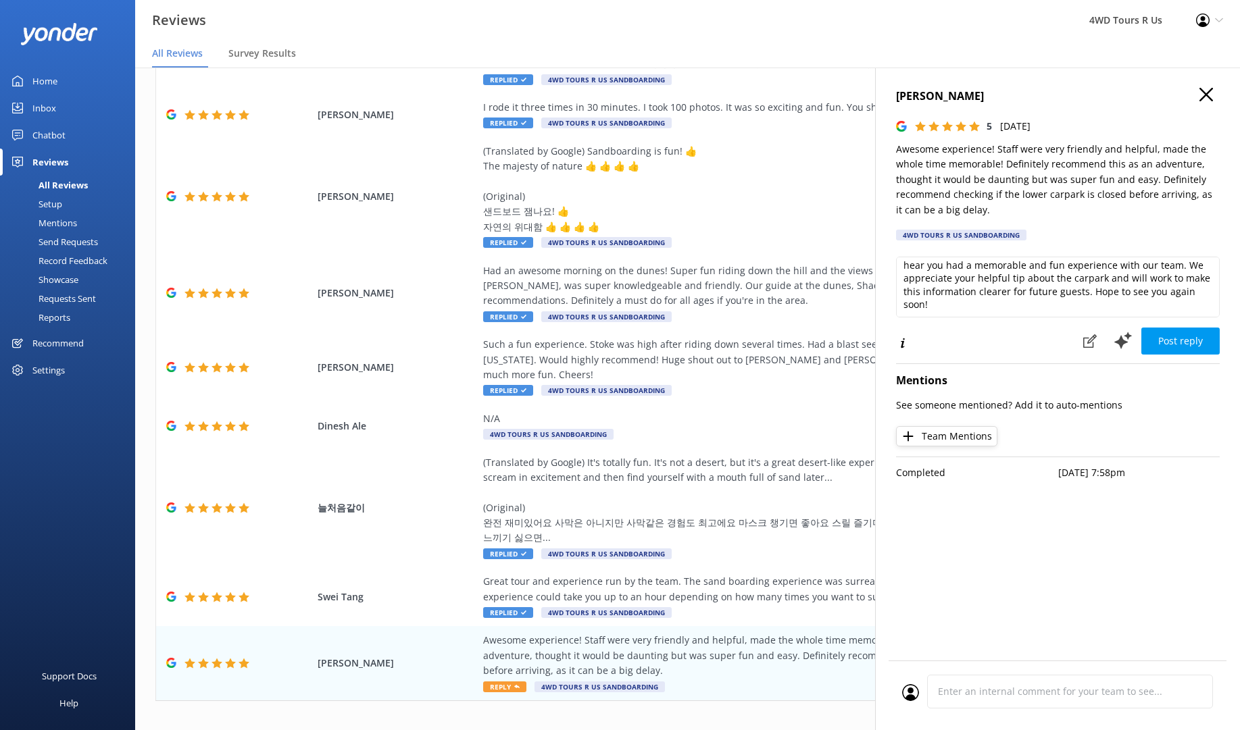
scroll to position [18, 0]
click at [1180, 341] on button "Post reply" at bounding box center [1180, 341] width 78 height 27
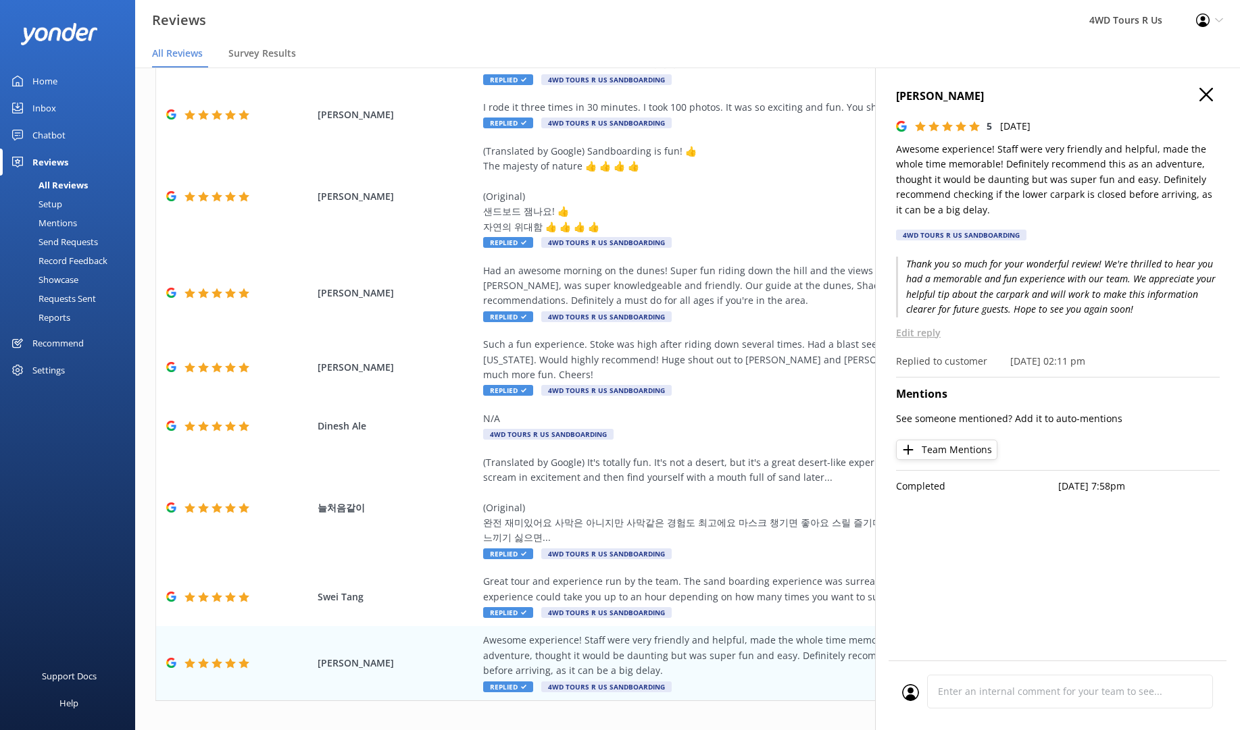
scroll to position [27, 0]
click at [1205, 91] on icon "button" at bounding box center [1206, 95] width 14 height 14
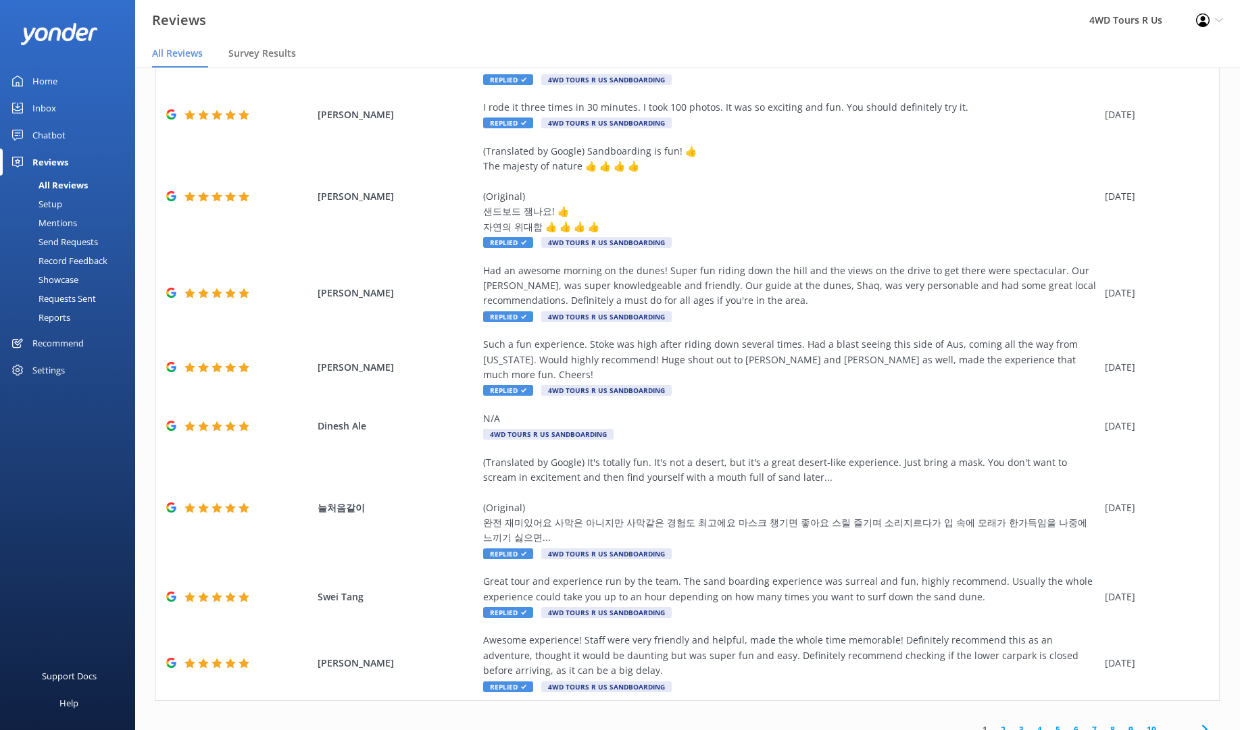
click at [1000, 724] on link "2" at bounding box center [1003, 730] width 18 height 13
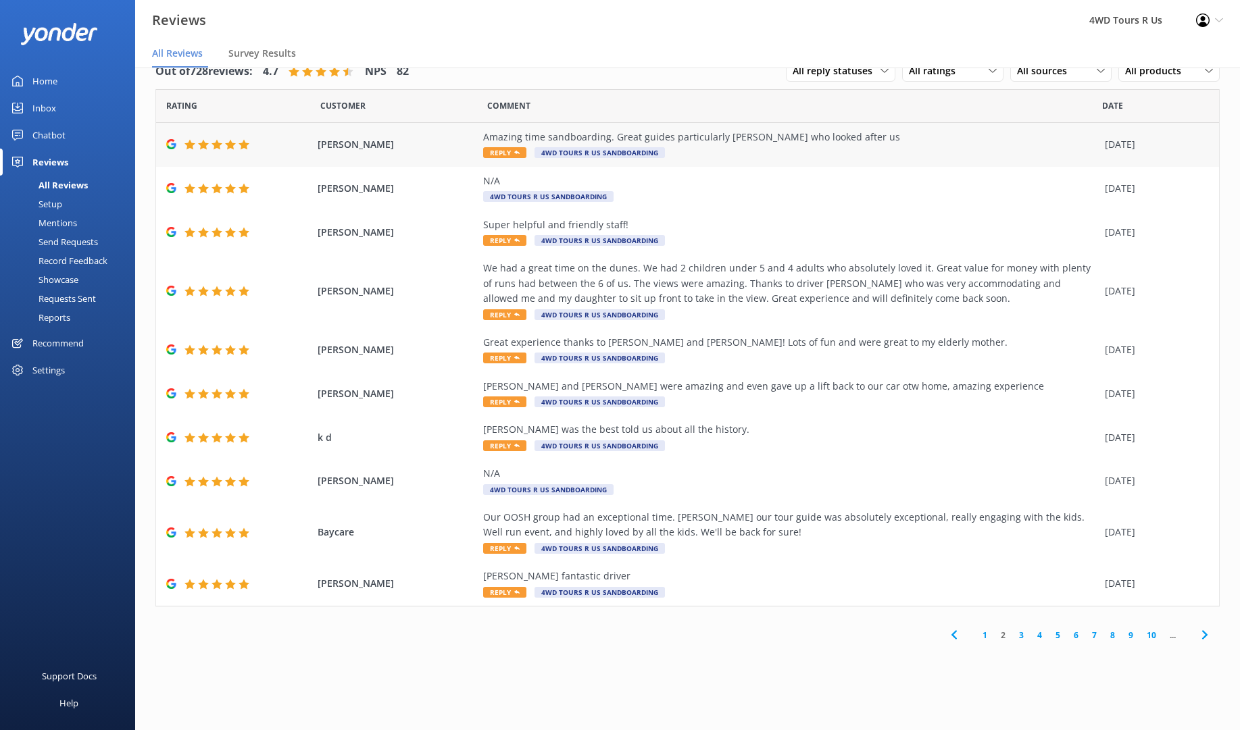
click at [513, 149] on span "Reply" at bounding box center [504, 152] width 43 height 11
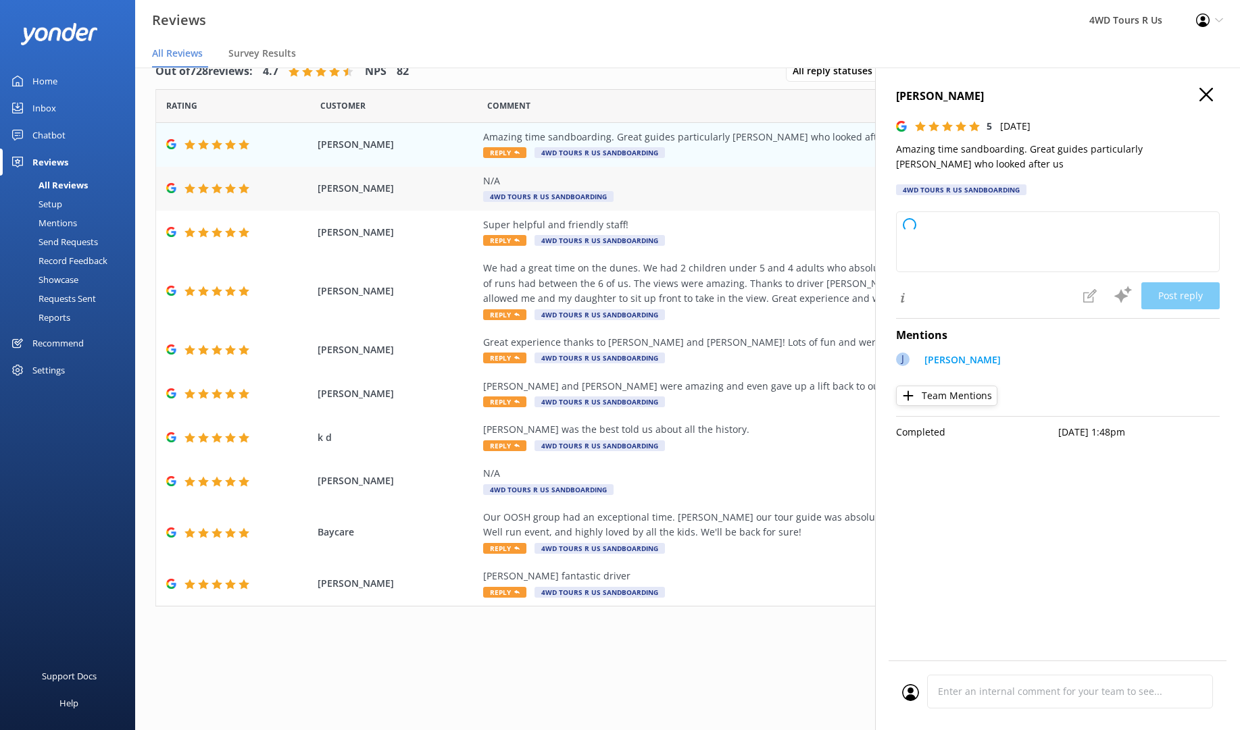
type textarea "Thank you so much for your wonderful review! We're thrilled you had an amazing …"
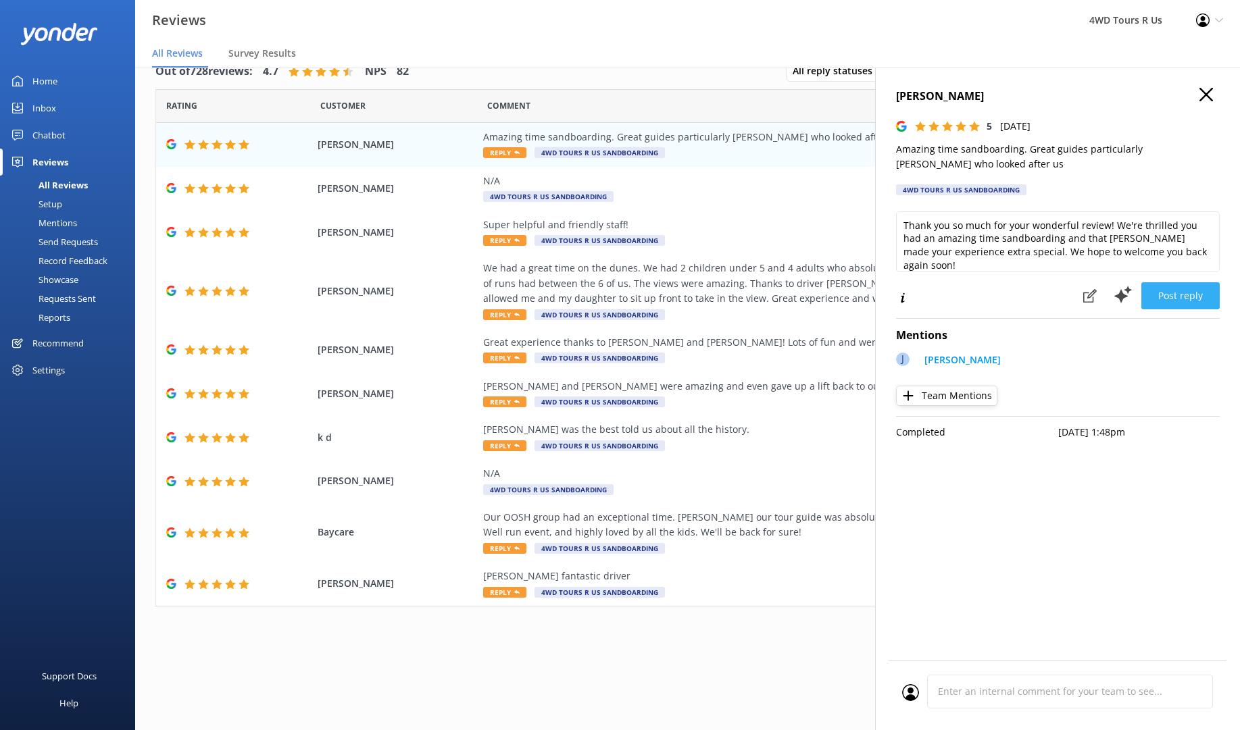
click at [1178, 295] on button "Post reply" at bounding box center [1180, 295] width 78 height 27
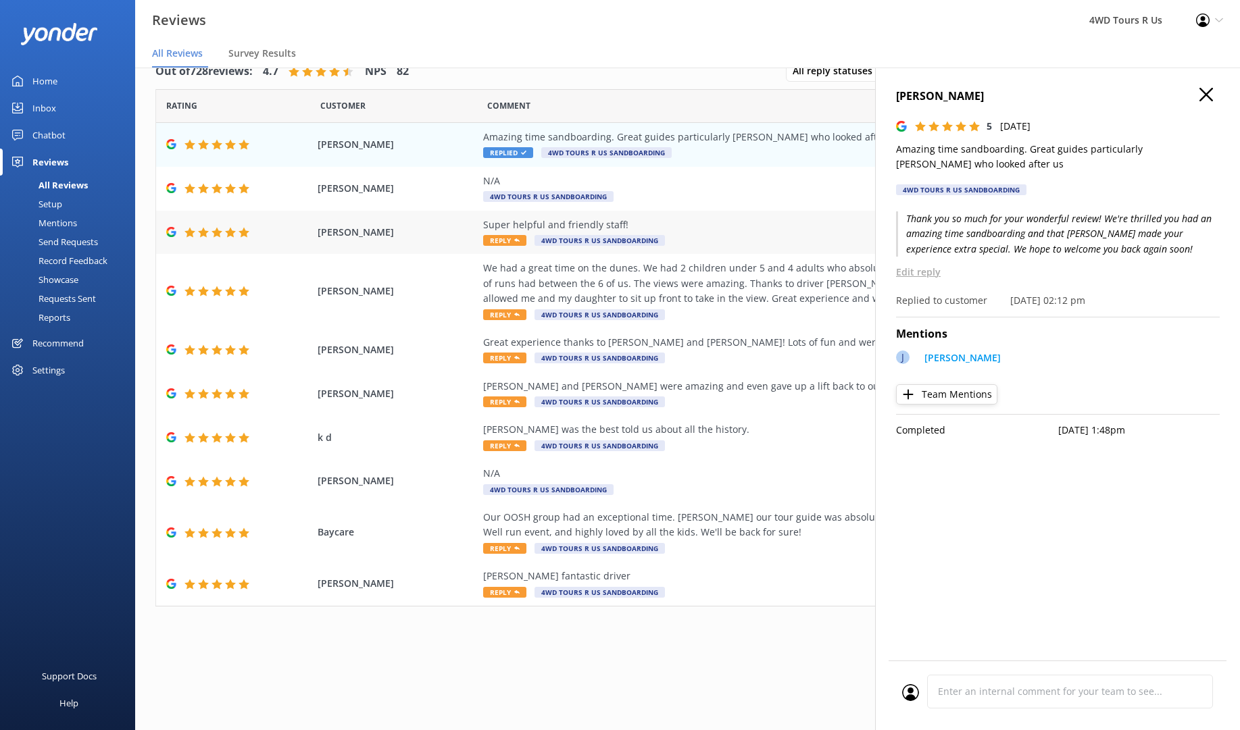
click at [503, 235] on span "Reply" at bounding box center [504, 240] width 43 height 11
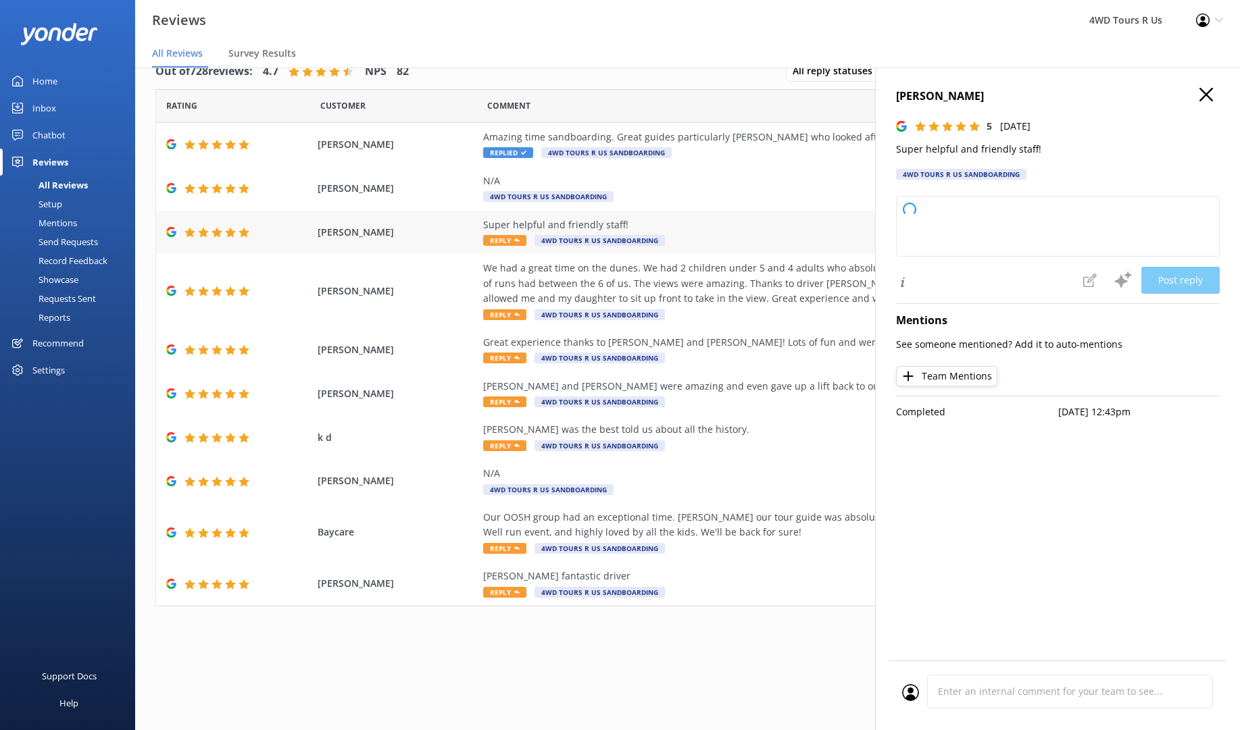
type textarea "Thank you so much for your kind words and wonderful rating! We're glad to hear …"
click at [1175, 277] on button "Post reply" at bounding box center [1180, 280] width 78 height 27
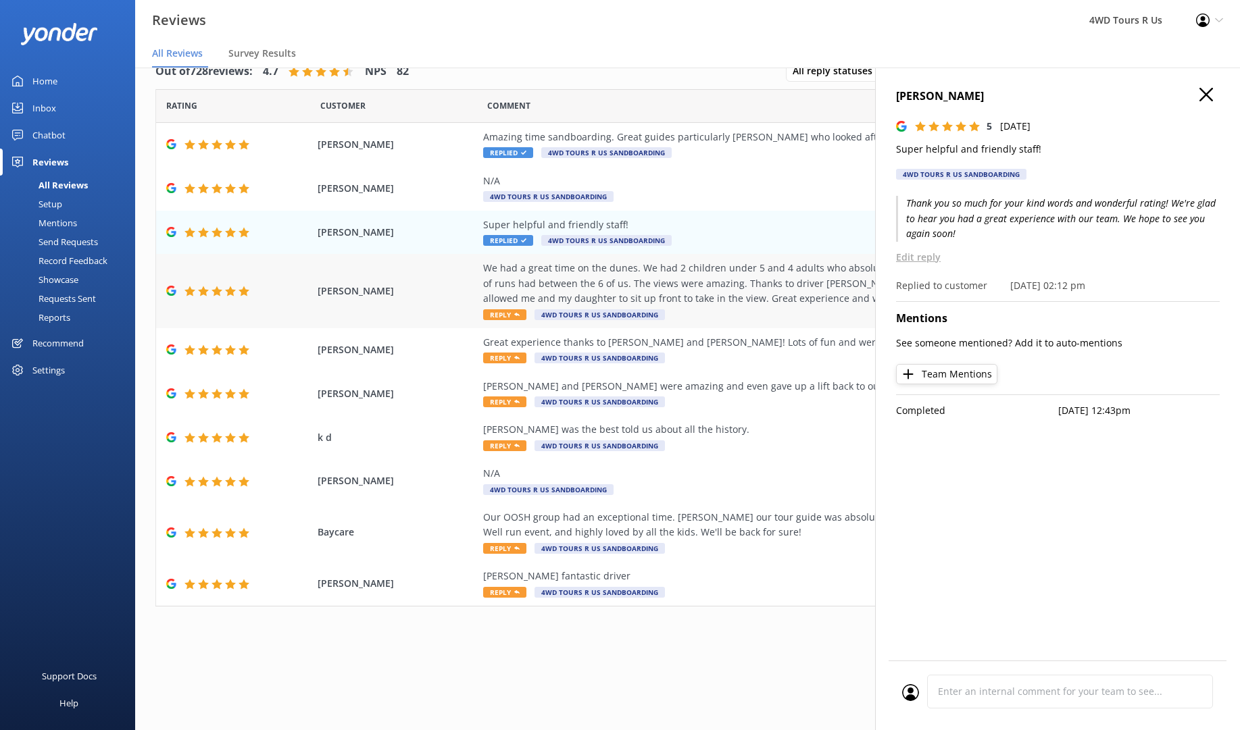
click at [501, 309] on span "Reply" at bounding box center [504, 314] width 43 height 11
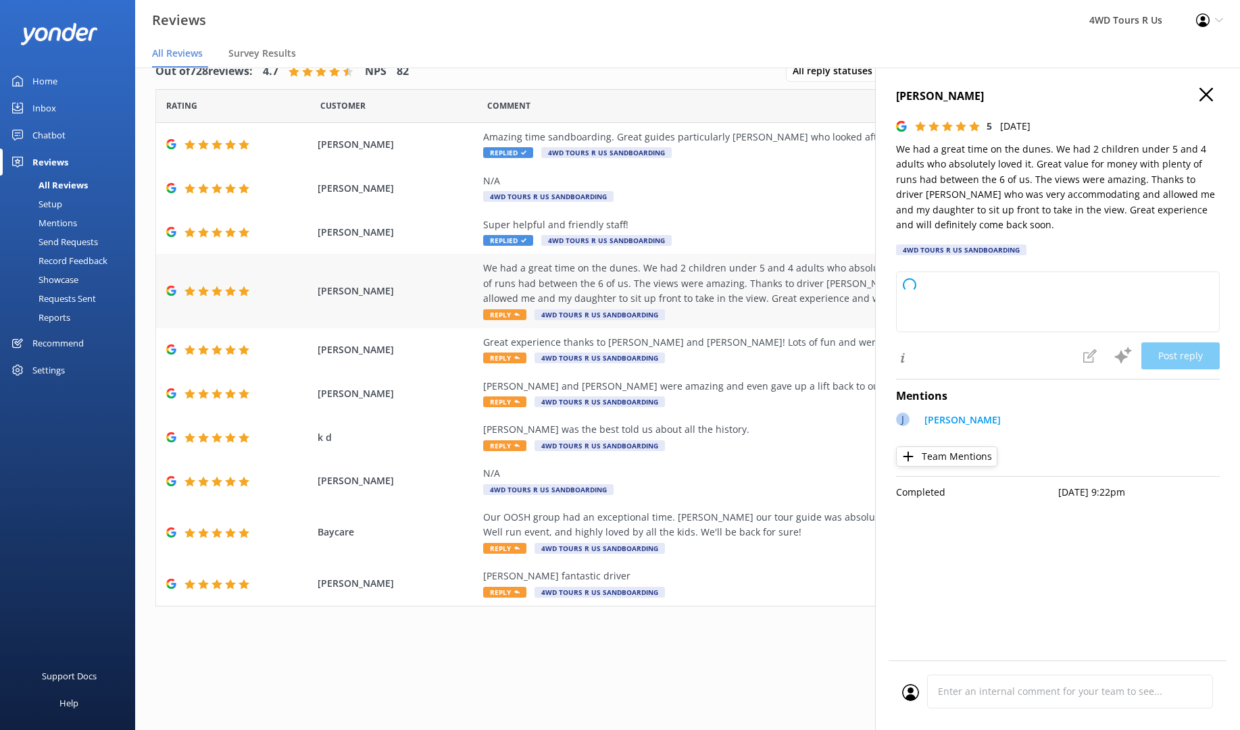
type textarea "Thank you so much for your wonderful review! We’re thrilled to hear your whole …"
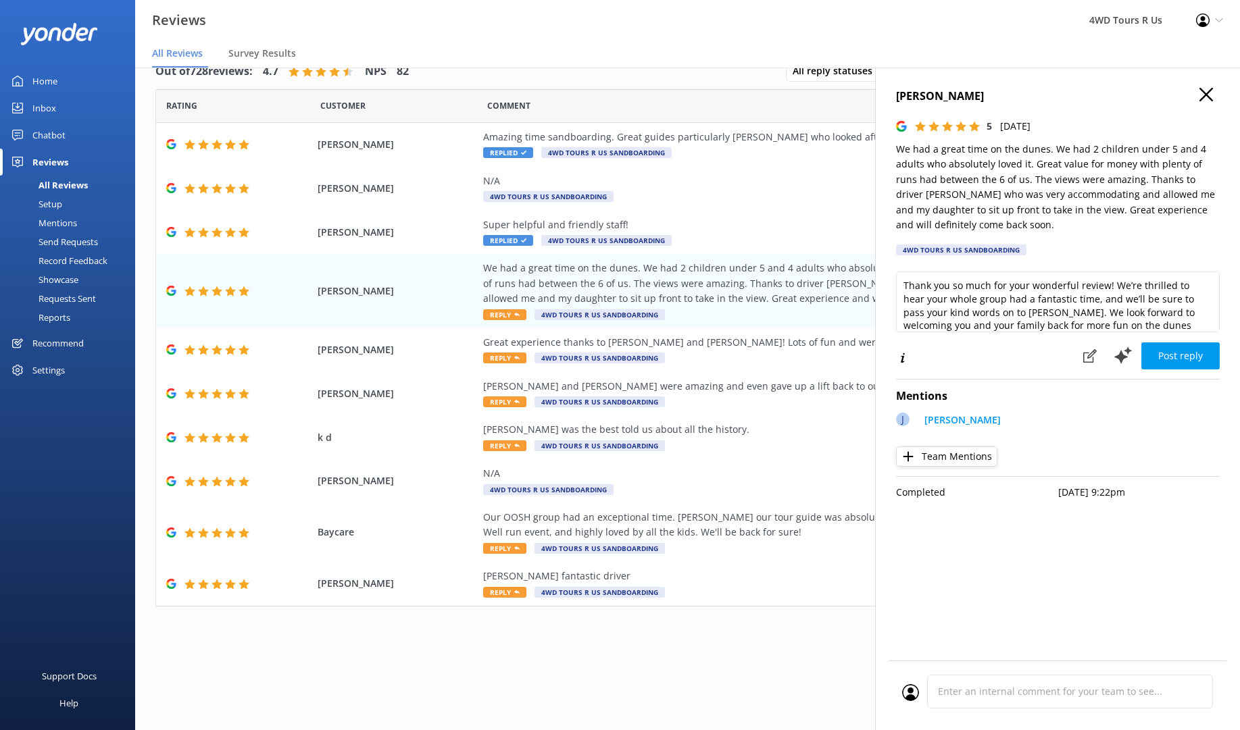
click at [1180, 357] on button "Post reply" at bounding box center [1180, 356] width 78 height 27
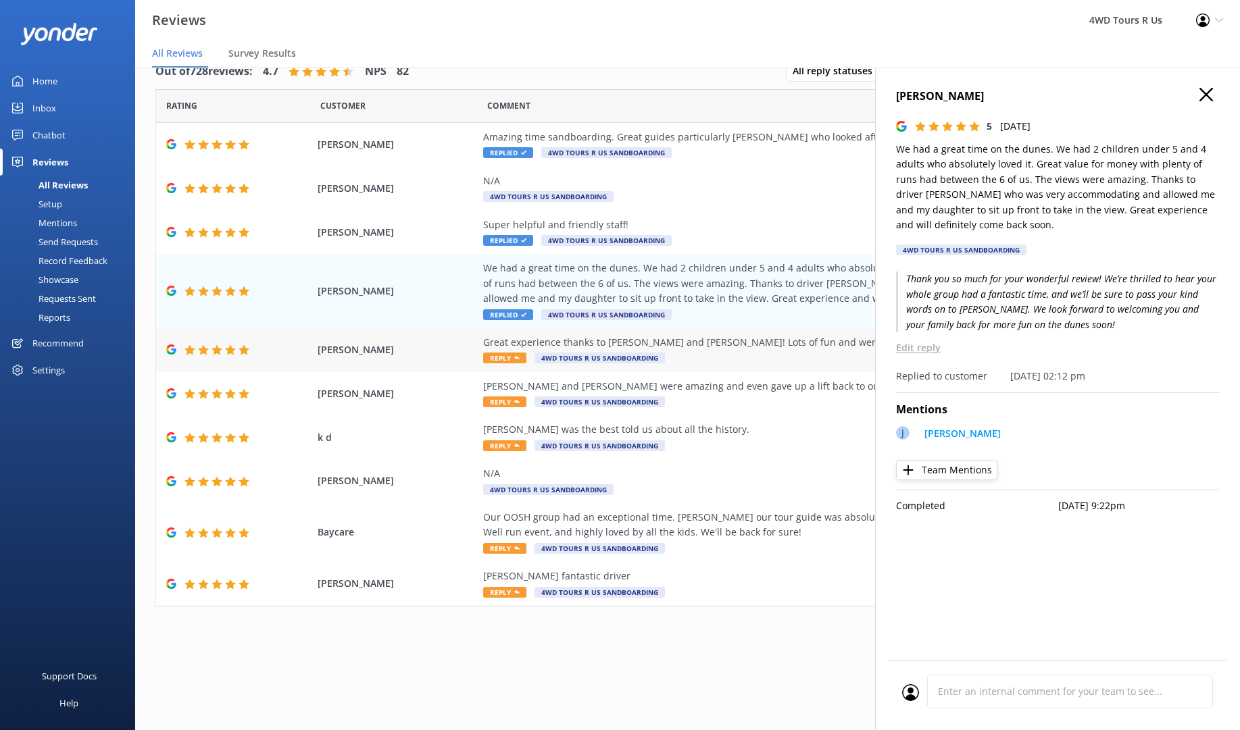
click at [497, 355] on span "Reply" at bounding box center [504, 358] width 43 height 11
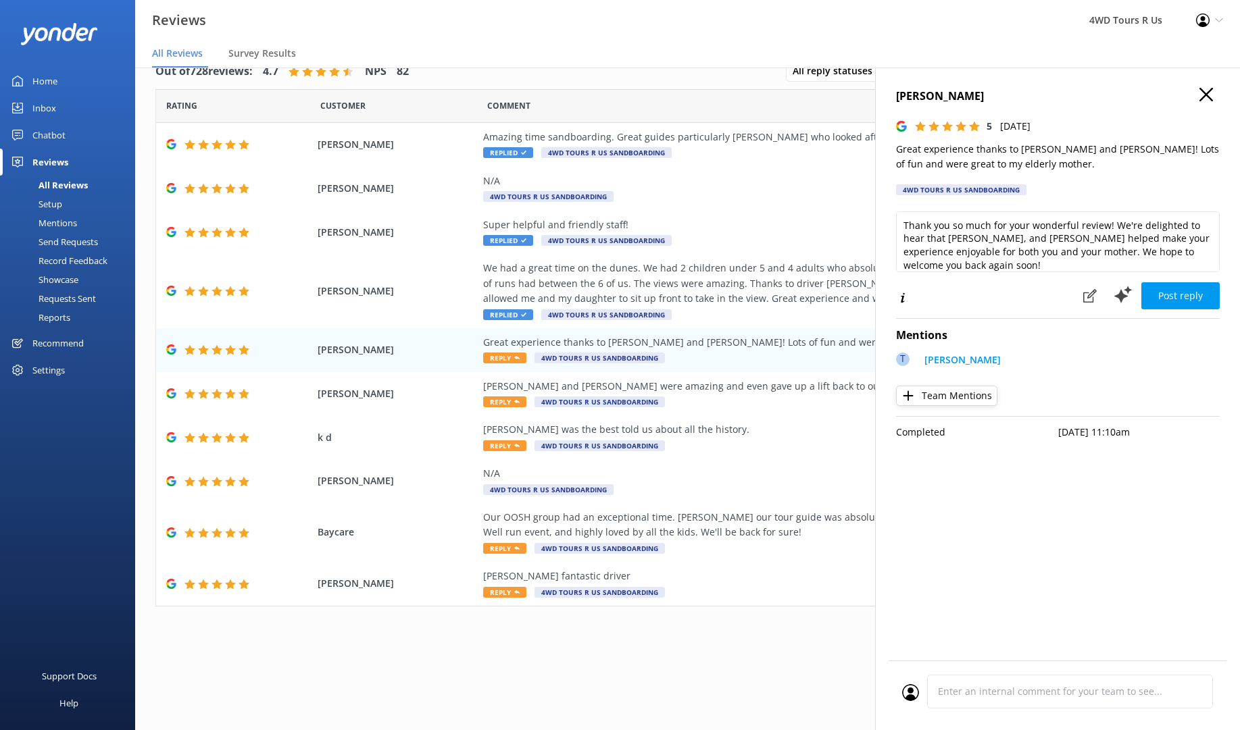
type textarea "Thank you so much for your wonderful review! We're delighted to hear that [PERS…"
click at [1179, 299] on button "Post reply" at bounding box center [1180, 295] width 78 height 27
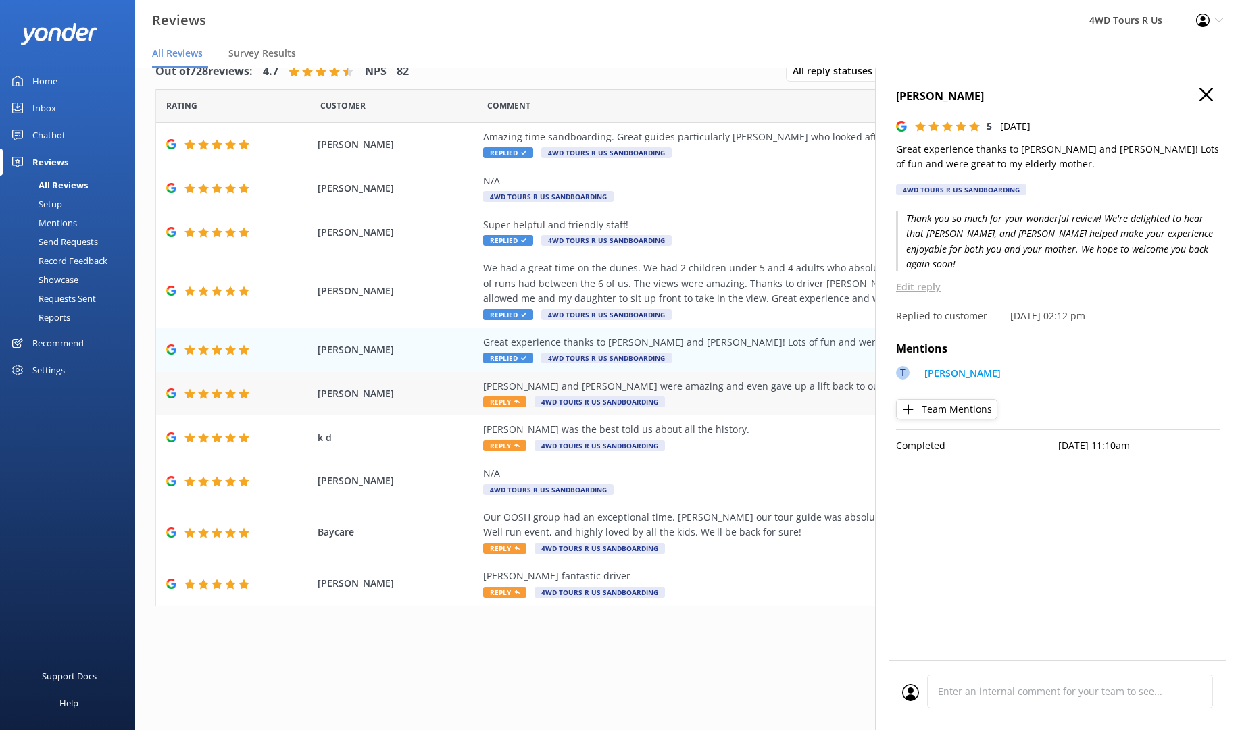
click at [514, 399] on icon at bounding box center [516, 401] width 5 height 5
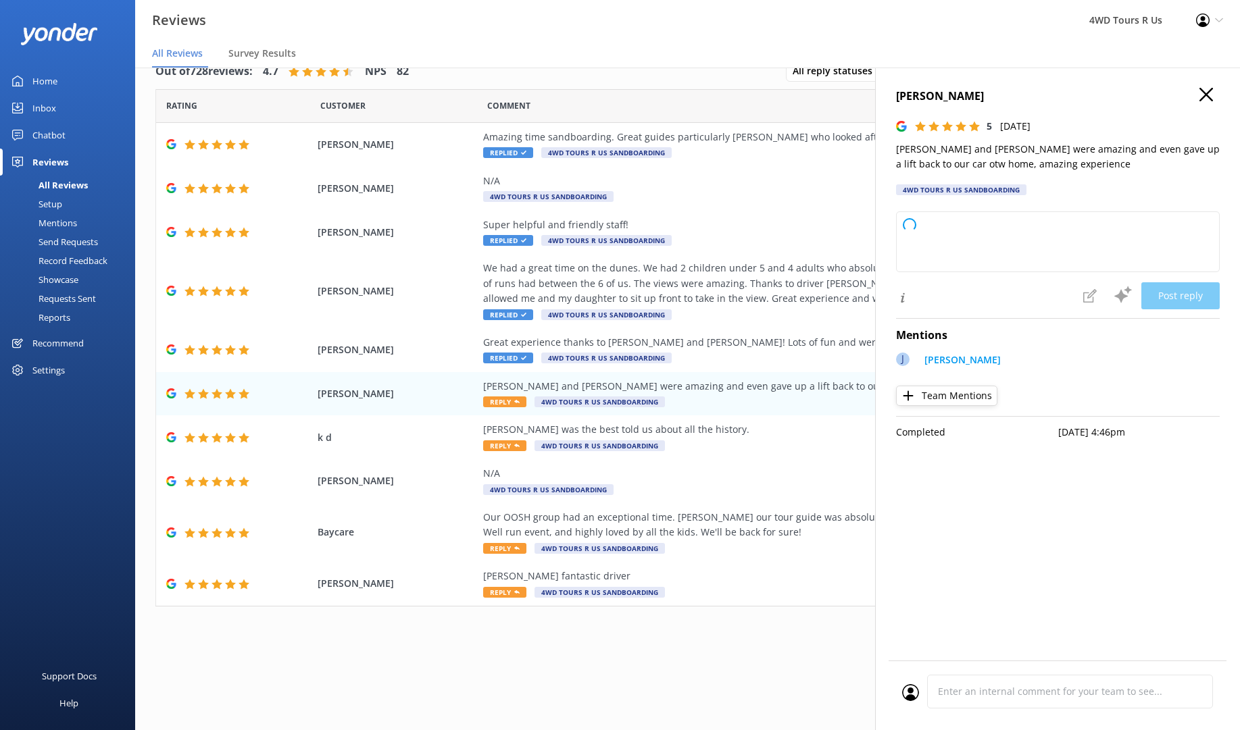
type textarea "Thank you so much for your wonderful review! We're thrilled to hear that [PERSO…"
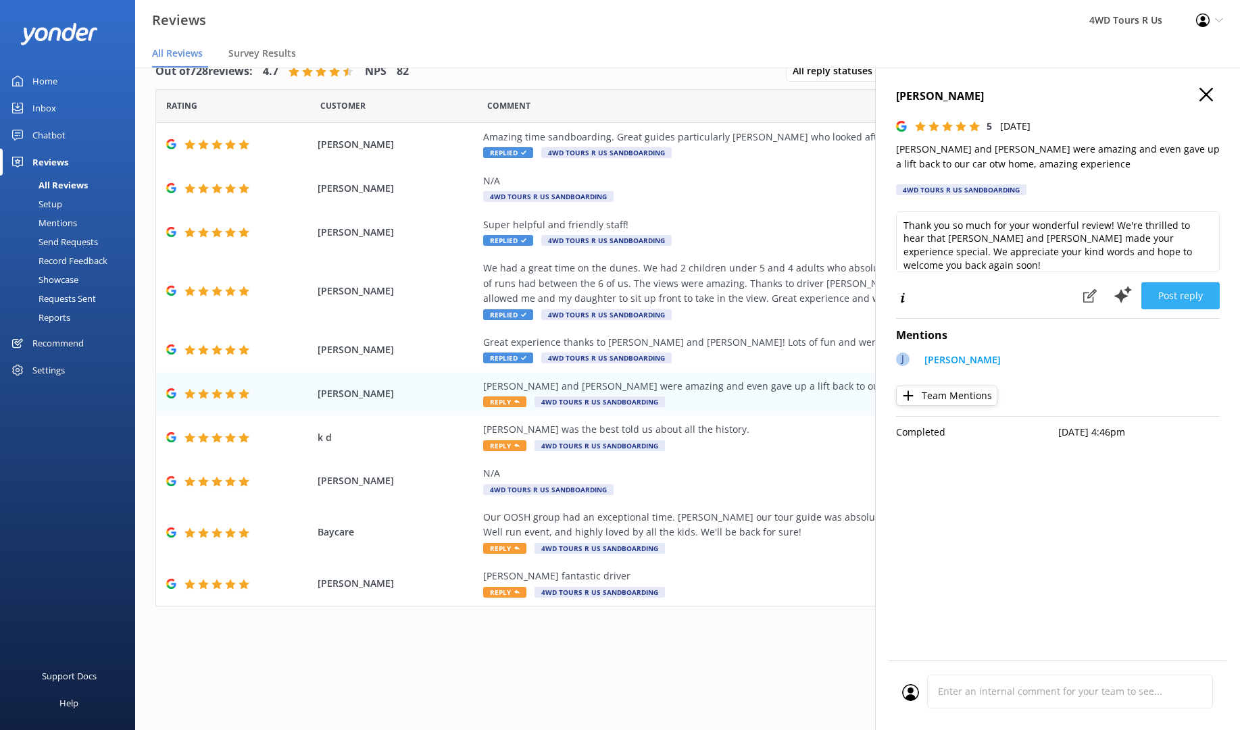
click at [1182, 296] on button "Post reply" at bounding box center [1180, 295] width 78 height 27
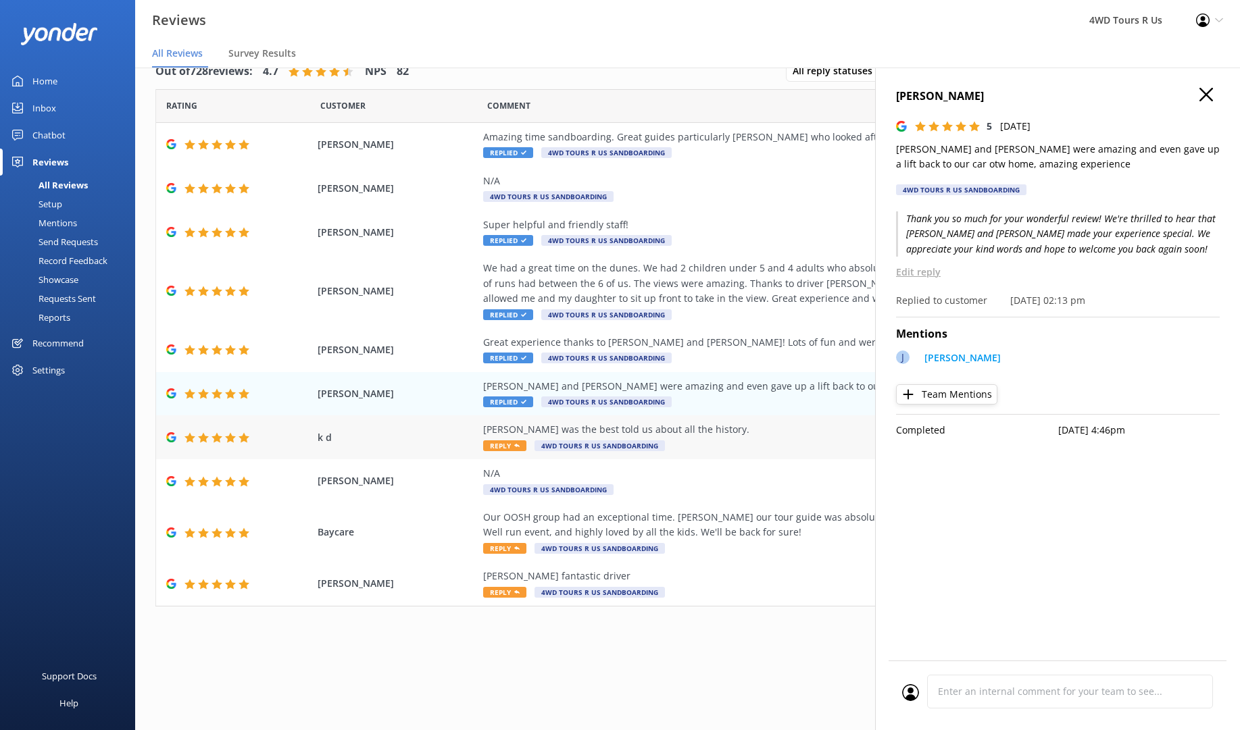
click at [504, 440] on span "Reply" at bounding box center [504, 445] width 43 height 11
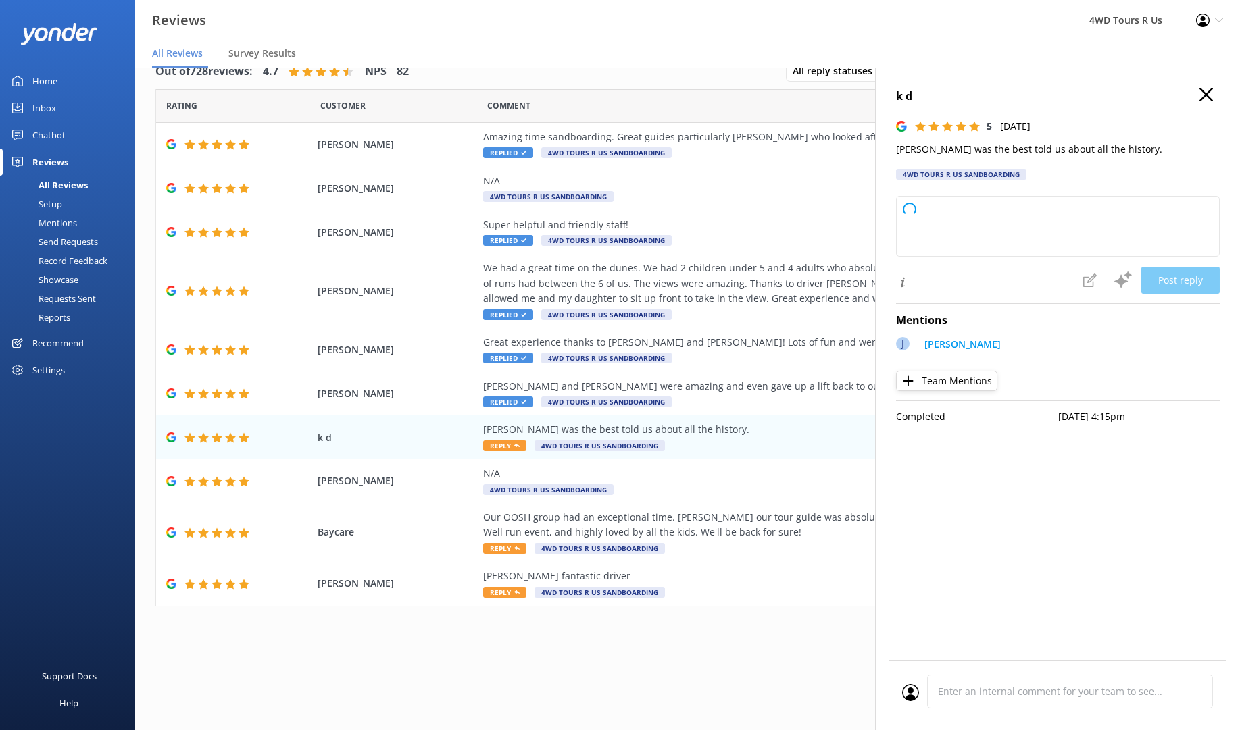
type textarea "Thank you so much for your wonderful review! We're delighted to hear that [PERS…"
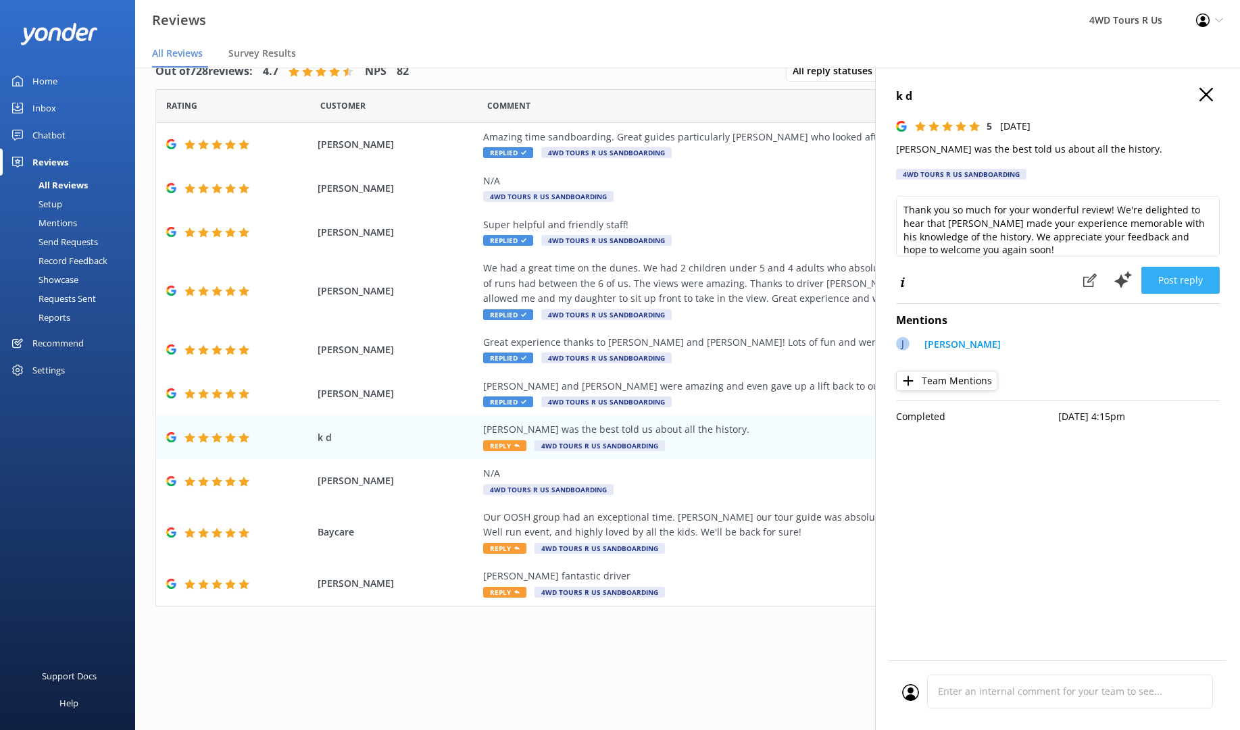
click at [1180, 279] on button "Post reply" at bounding box center [1180, 280] width 78 height 27
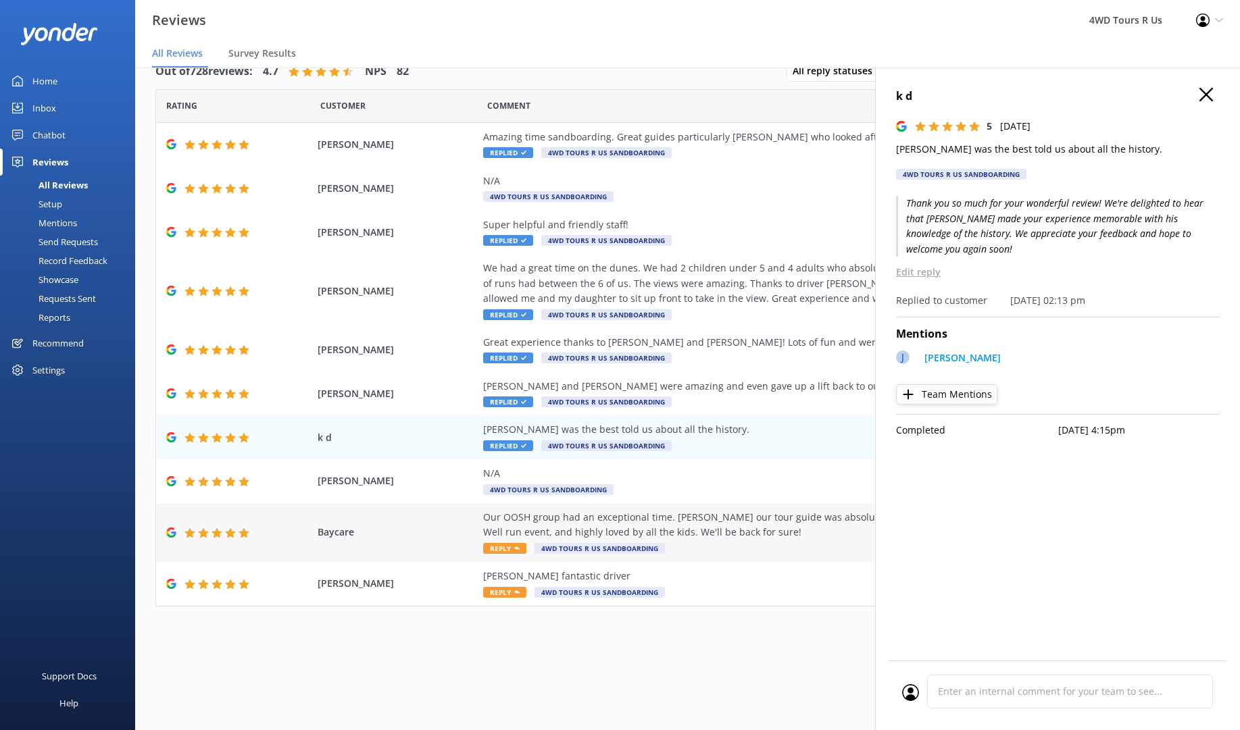
click at [506, 544] on span "Reply" at bounding box center [504, 548] width 43 height 11
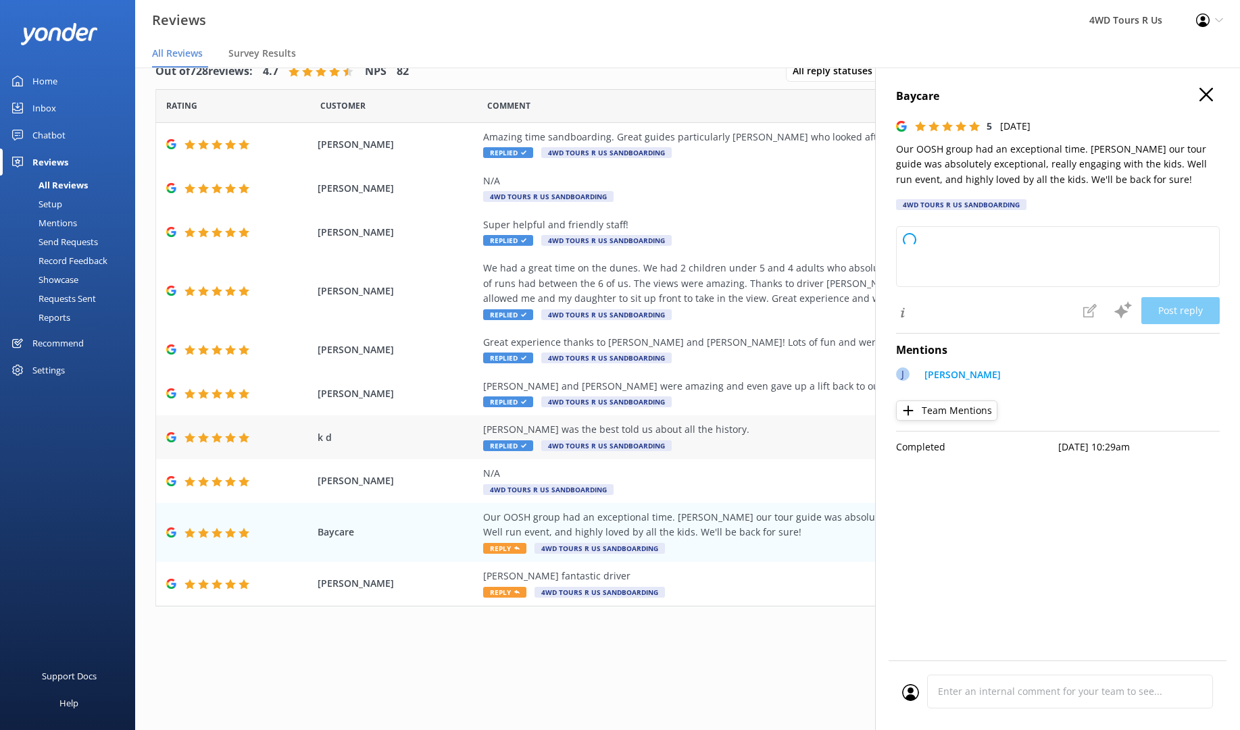
type textarea "Thank you so much for your wonderful feedback! We're thrilled to hear your OOSH…"
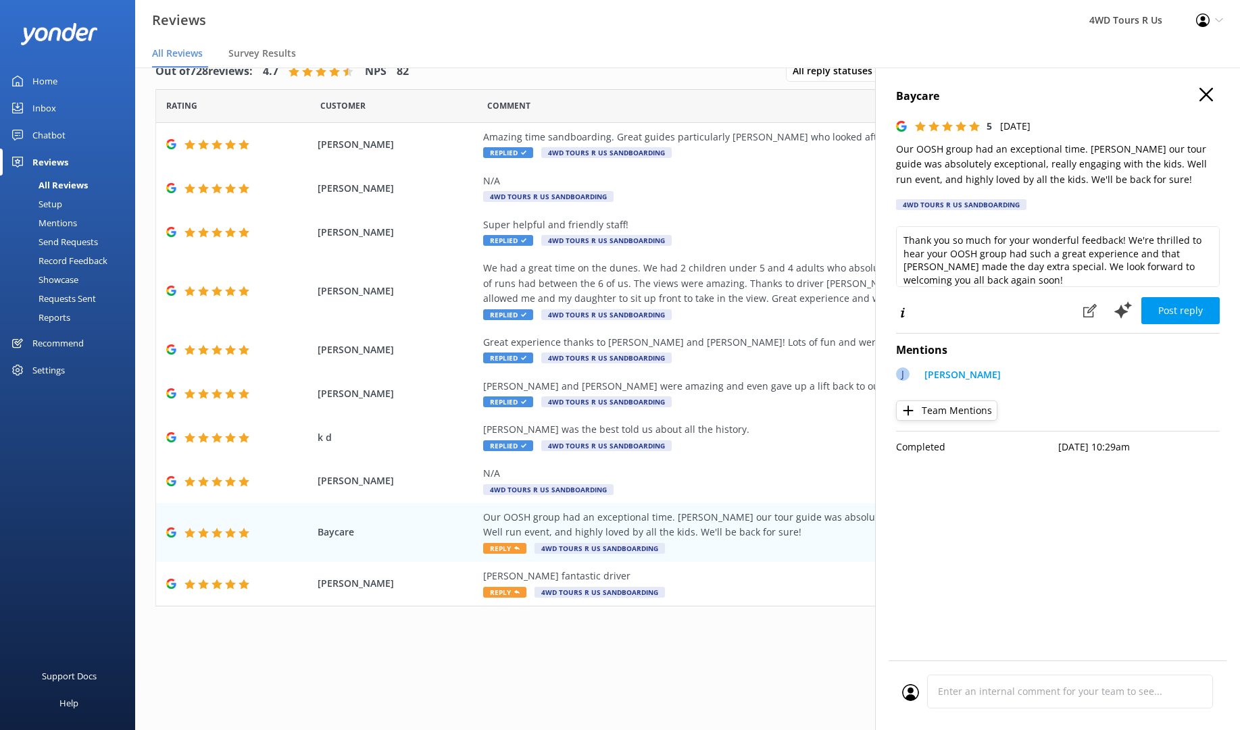
click at [1188, 313] on button "Post reply" at bounding box center [1180, 310] width 78 height 27
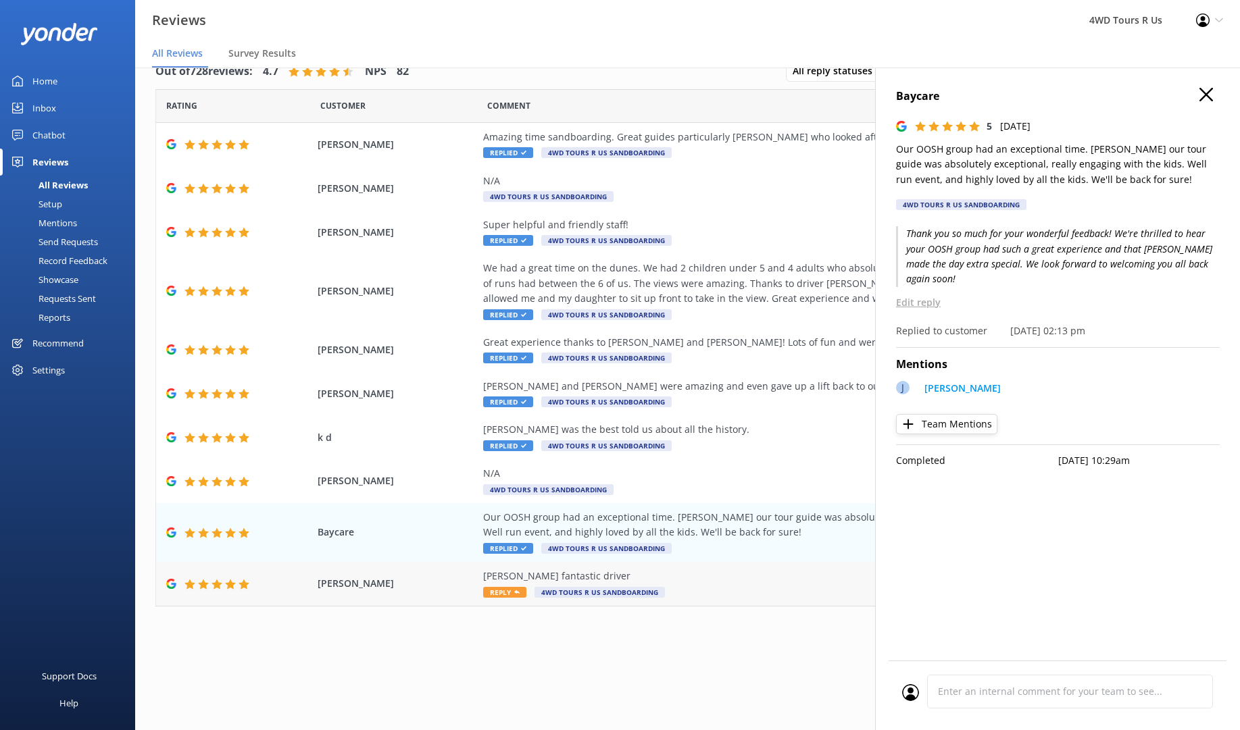
click at [497, 587] on span "Reply" at bounding box center [504, 592] width 43 height 11
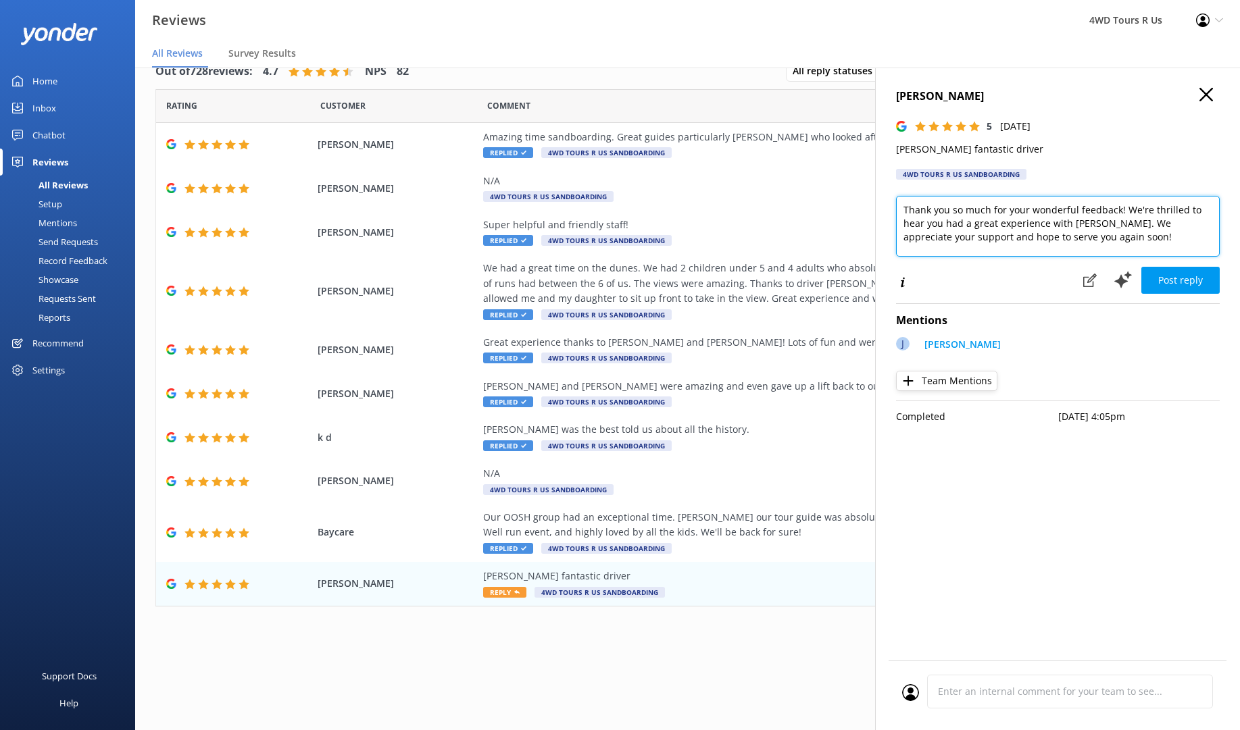
drag, startPoint x: 1122, startPoint y: 209, endPoint x: 1126, endPoint y: 259, distance: 49.5
click at [1126, 258] on div "Thank you so much for your wonderful feedback! We're thrilled to hear you had a…" at bounding box center [1058, 229] width 324 height 66
type textarea "Thank you so much for your wonderful feedback!"
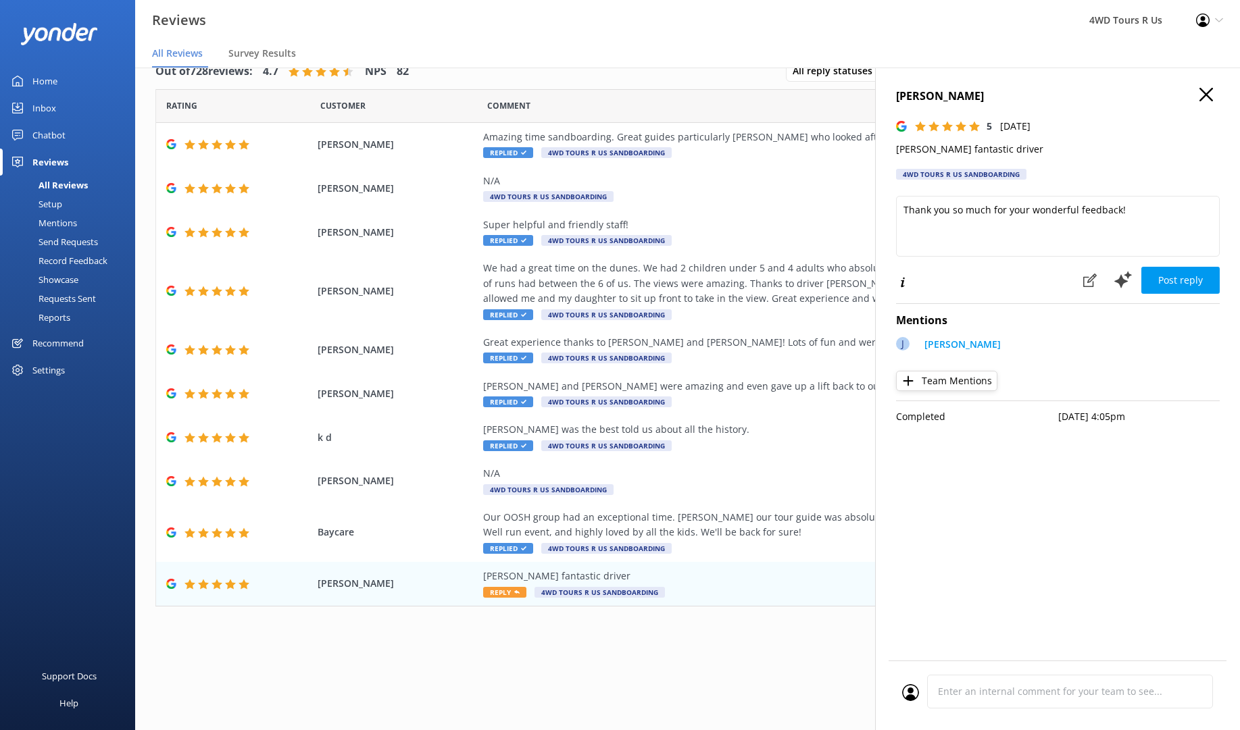
click at [1175, 279] on button "Post reply" at bounding box center [1180, 280] width 78 height 27
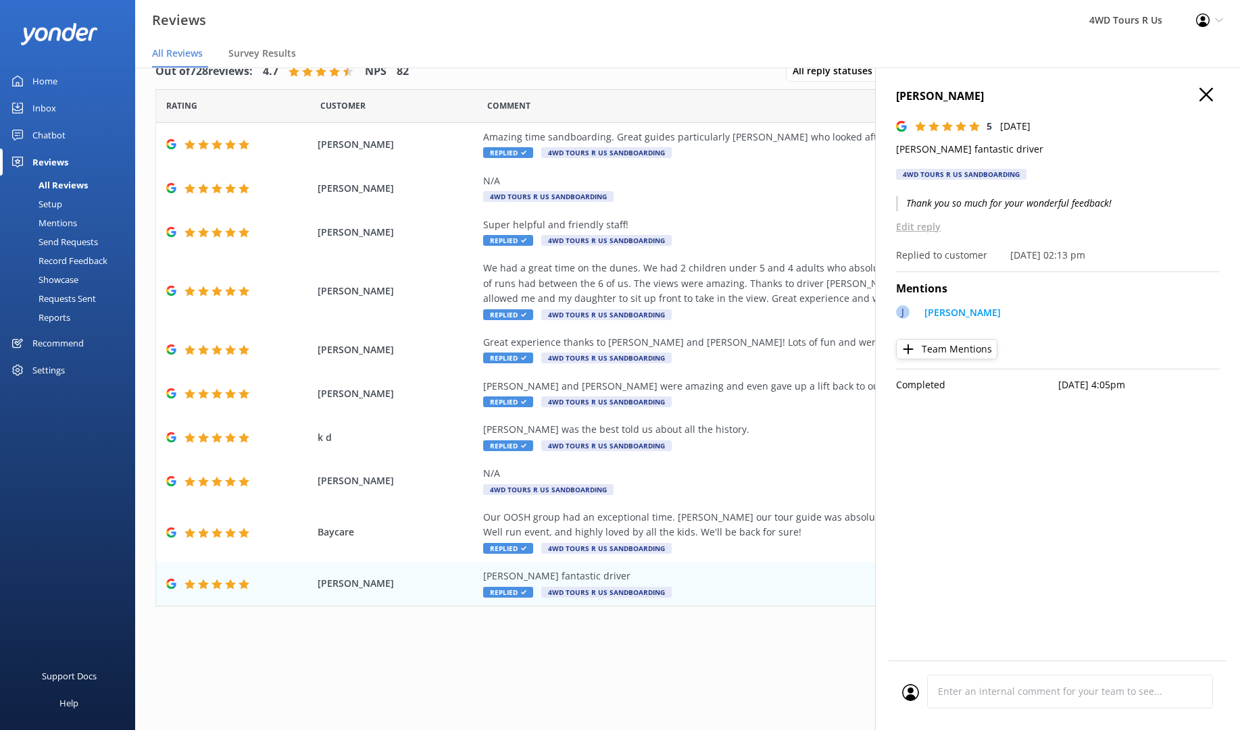
click at [1206, 95] on use "button" at bounding box center [1206, 95] width 14 height 14
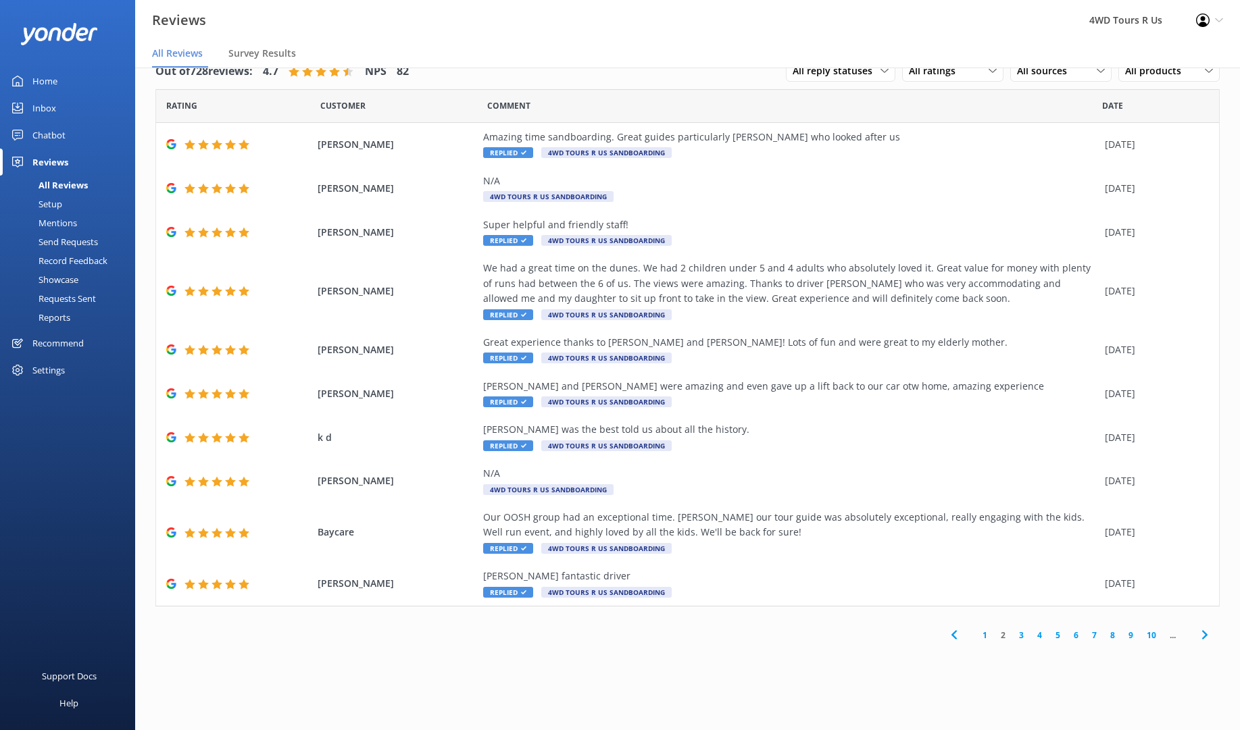
click at [1023, 630] on link "3" at bounding box center [1021, 635] width 18 height 13
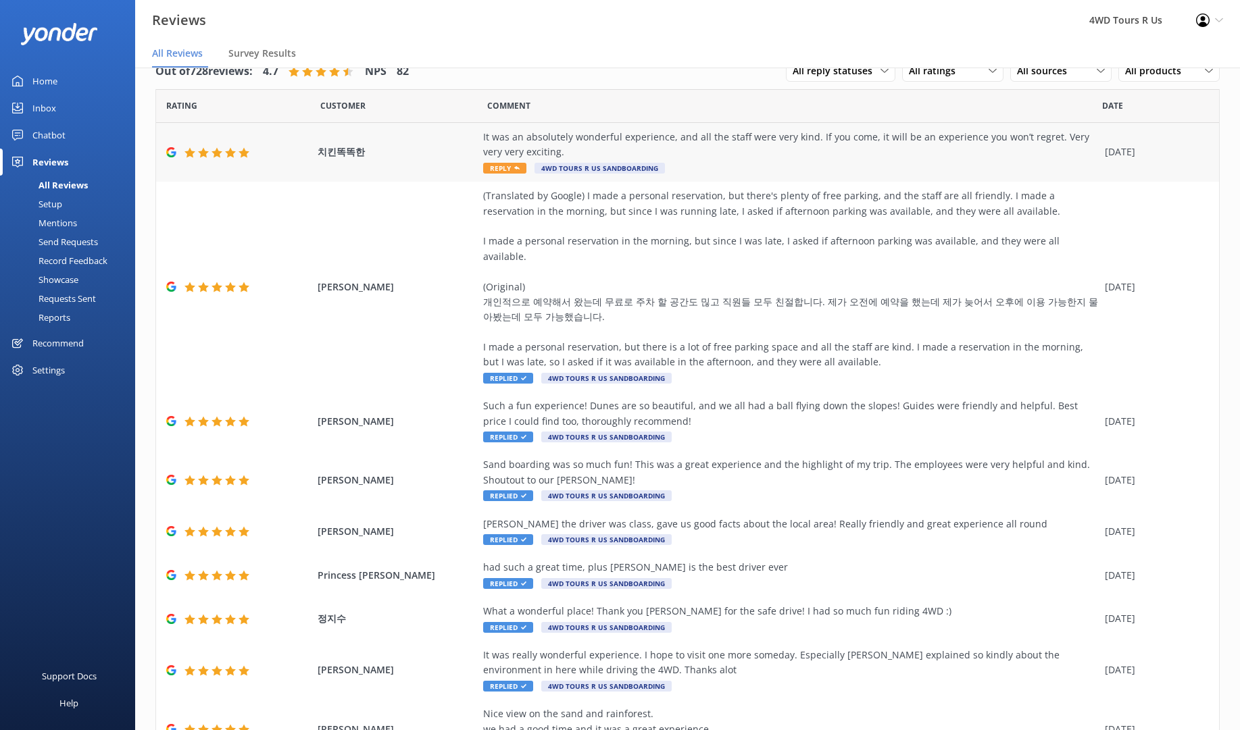
click at [502, 166] on span "Reply" at bounding box center [504, 168] width 43 height 11
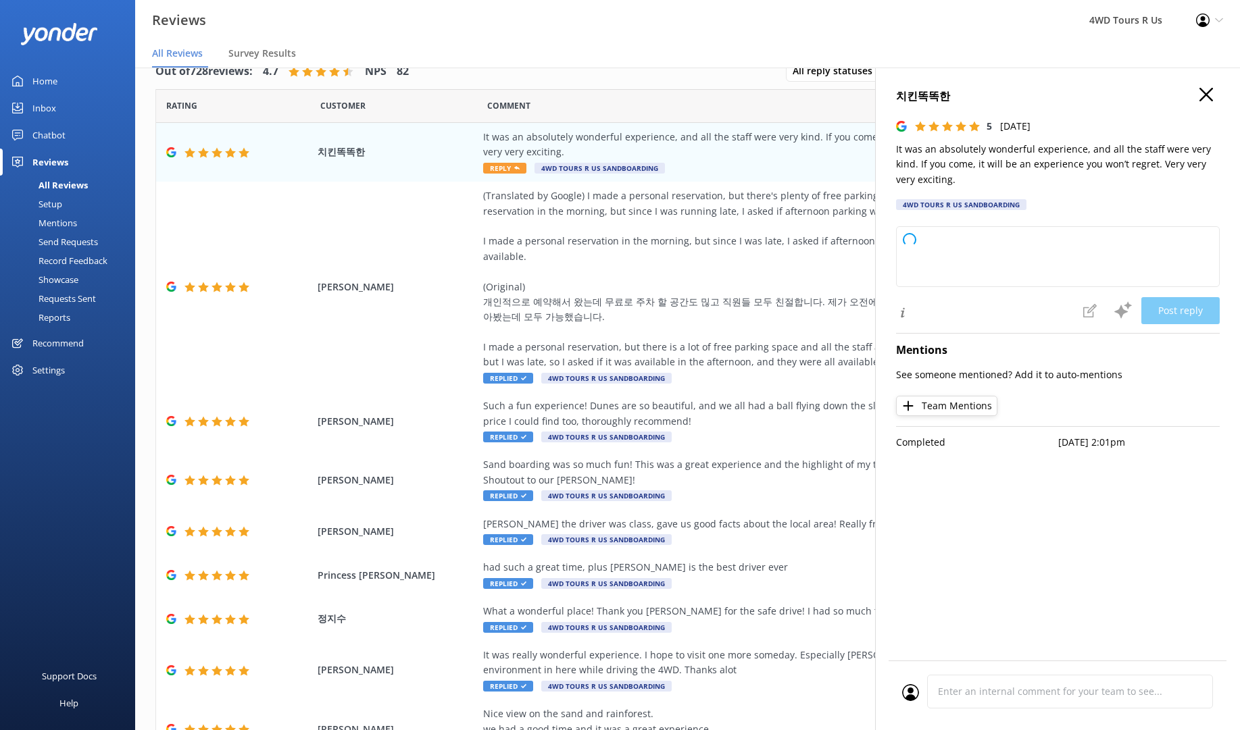
type textarea "Thank you so much for your wonderful feedback! We're thrilled to hear you had s…"
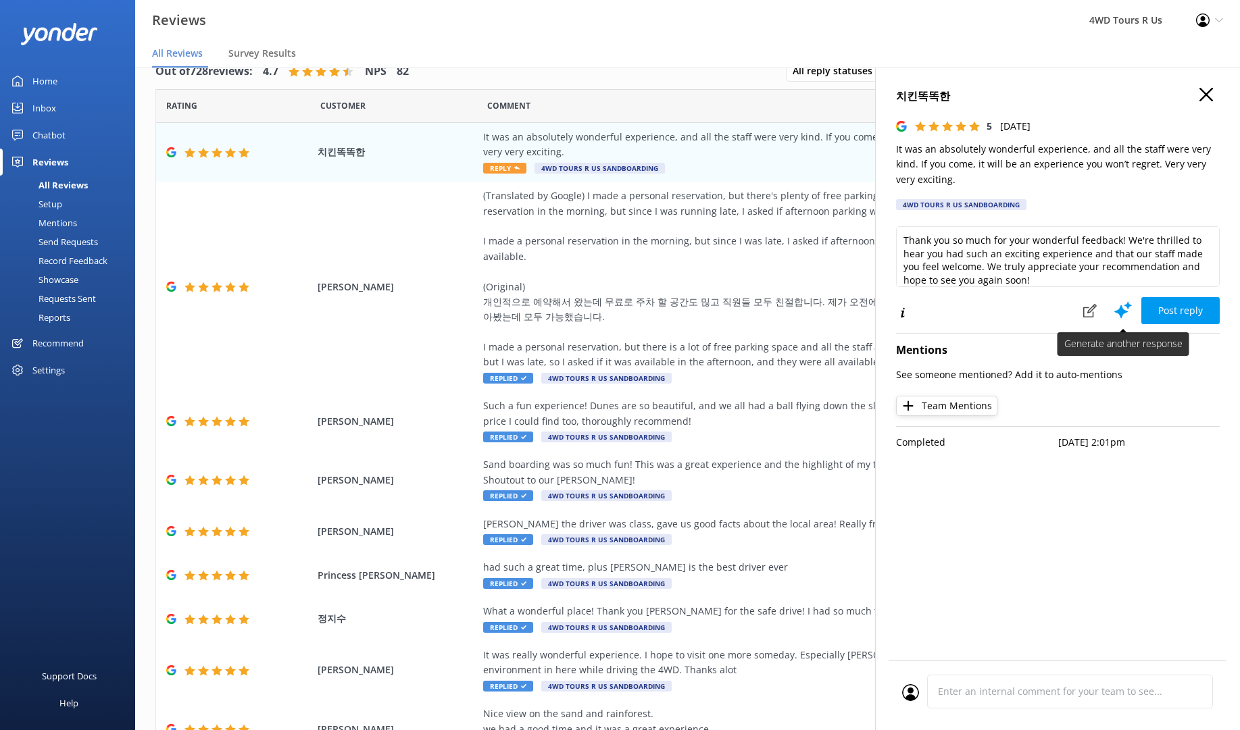
click at [1154, 309] on button "Post reply" at bounding box center [1180, 310] width 78 height 27
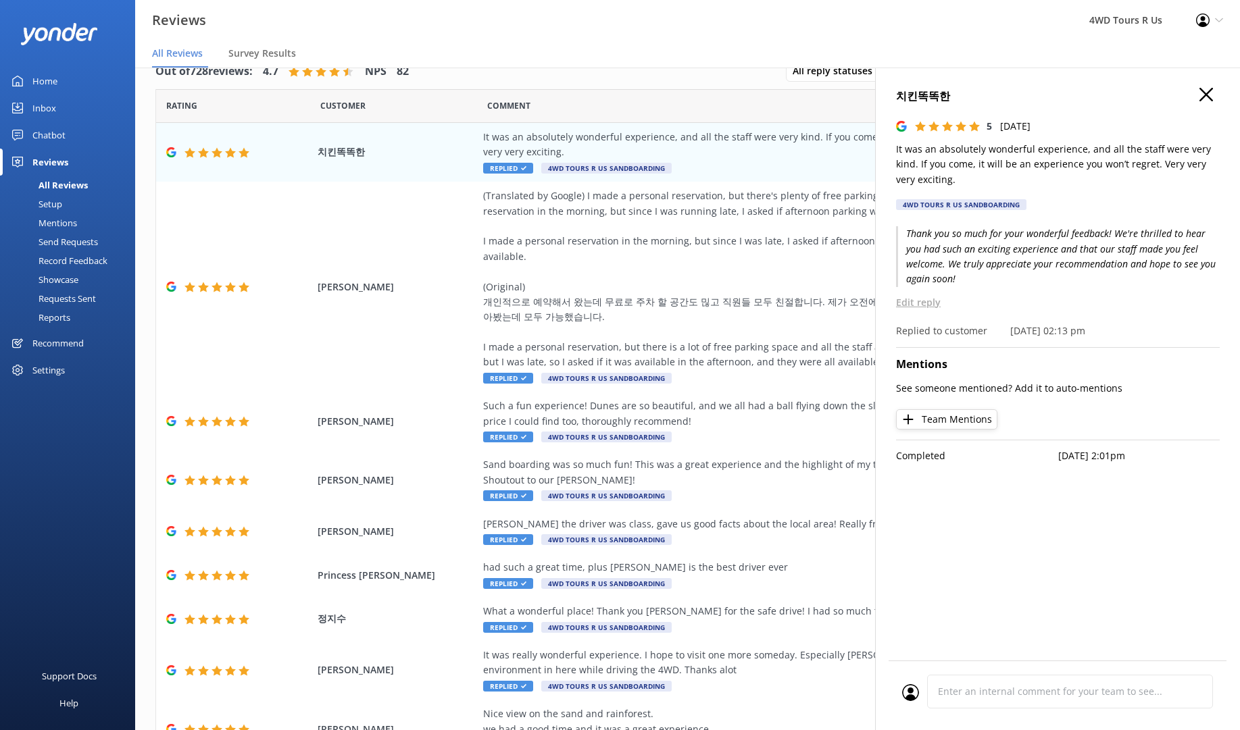
click at [52, 79] on div "Home" at bounding box center [44, 81] width 25 height 27
